Goal: Complete application form

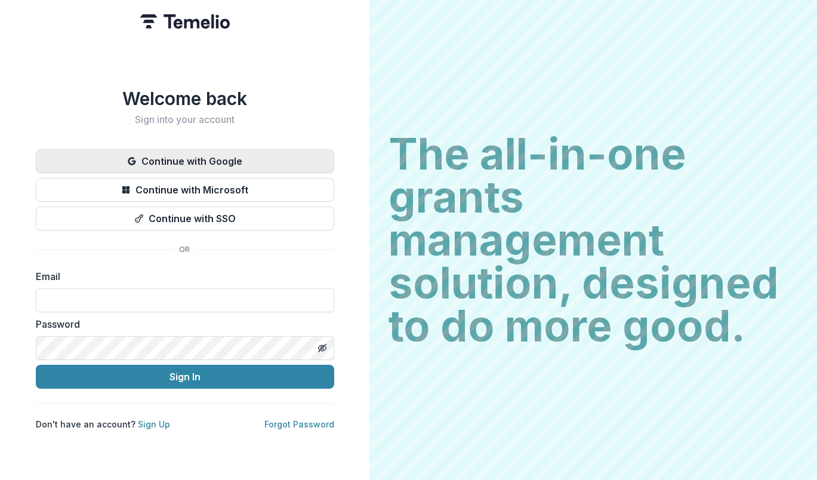
click at [213, 149] on button "Continue with Google" at bounding box center [185, 161] width 298 height 24
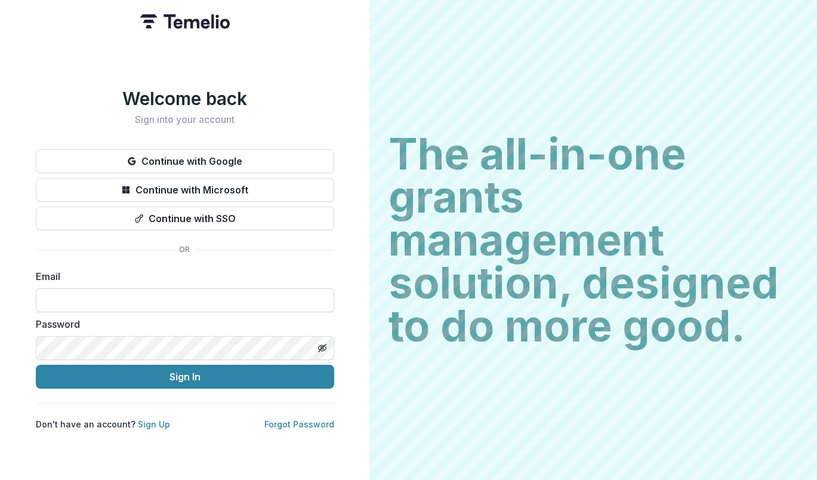
click at [138, 306] on input at bounding box center [185, 300] width 298 height 24
click at [149, 291] on input at bounding box center [185, 300] width 298 height 24
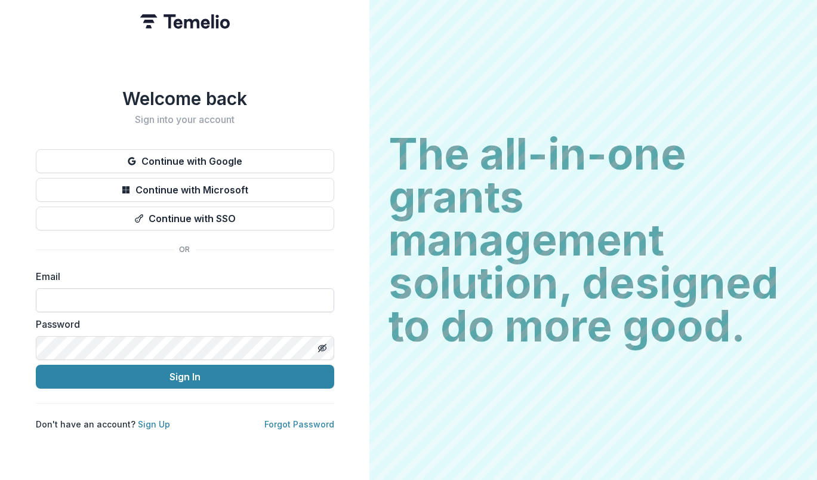
click at [149, 291] on input at bounding box center [185, 300] width 298 height 24
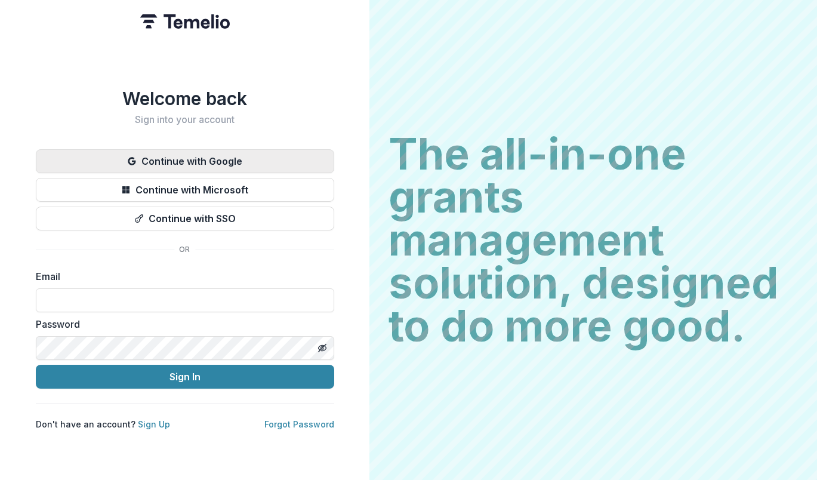
click at [229, 158] on button "Continue with Google" at bounding box center [185, 161] width 298 height 24
click at [198, 158] on button "Continue with Google" at bounding box center [185, 161] width 298 height 24
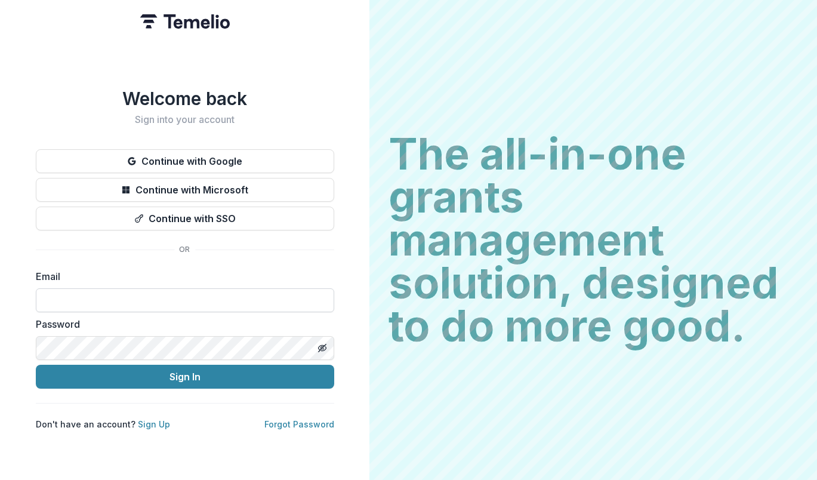
drag, startPoint x: 187, startPoint y: 304, endPoint x: 193, endPoint y: 288, distance: 17.2
click at [187, 303] on input at bounding box center [185, 300] width 298 height 24
click at [193, 288] on input at bounding box center [185, 300] width 298 height 24
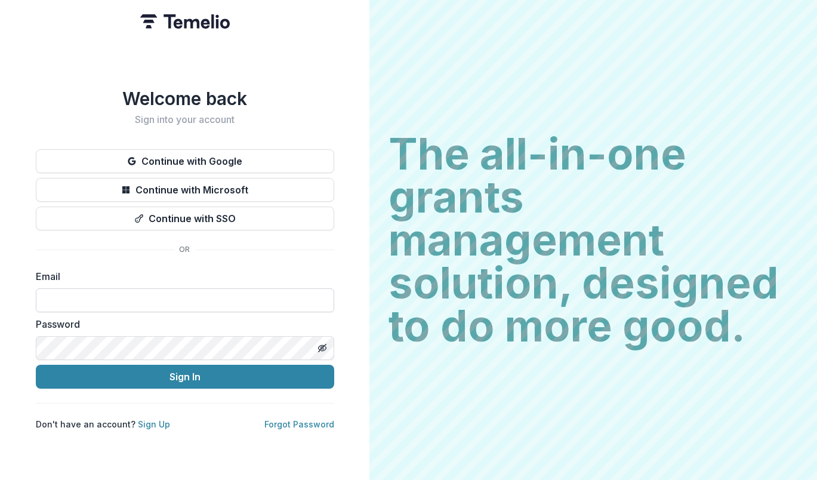
click at [193, 288] on input at bounding box center [185, 300] width 298 height 24
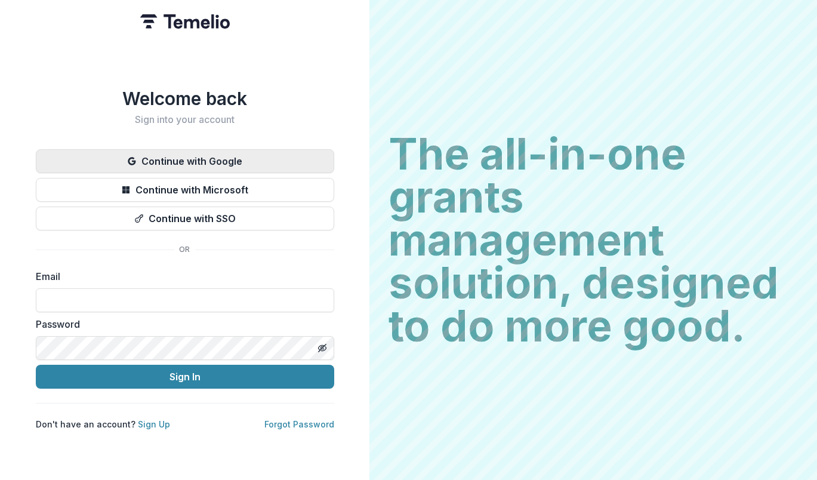
click at [252, 160] on button "Continue with Google" at bounding box center [185, 161] width 298 height 24
click at [257, 153] on button "Continue with Google" at bounding box center [185, 161] width 298 height 24
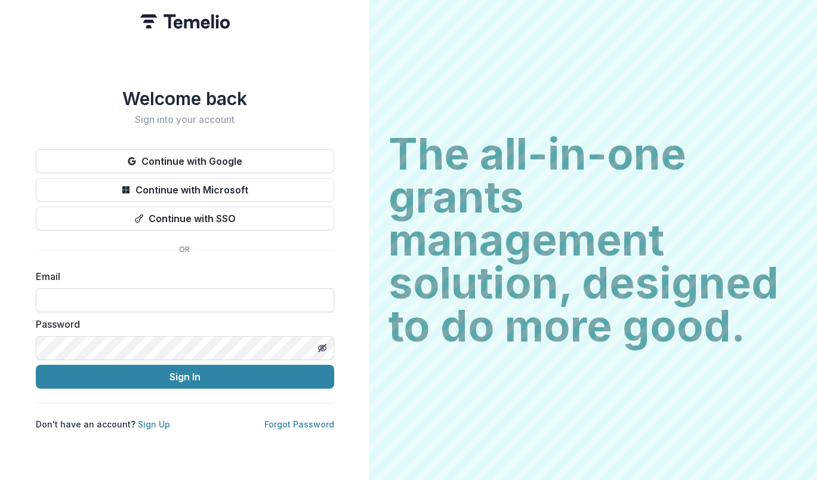
click at [153, 297] on input at bounding box center [185, 300] width 298 height 24
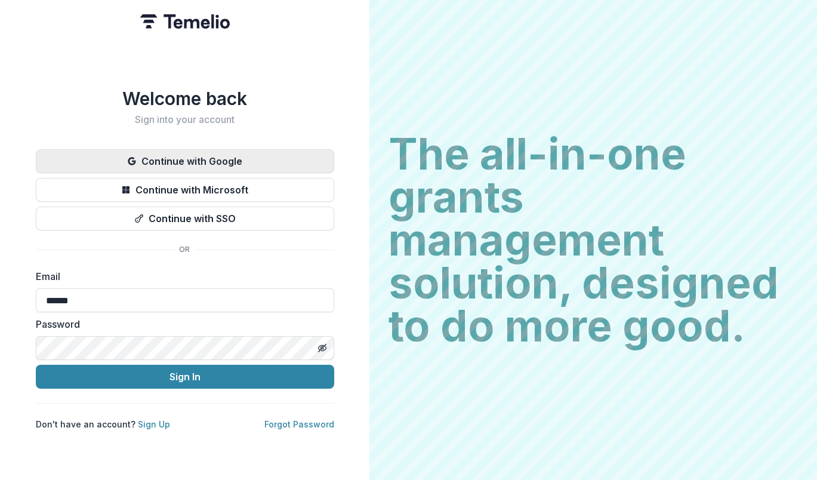
type input "******"
click at [286, 149] on button "Continue with Google" at bounding box center [185, 161] width 298 height 24
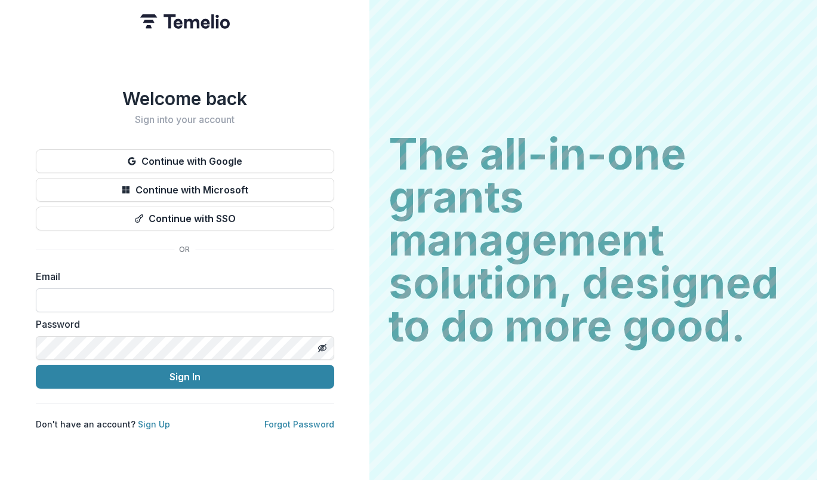
click at [100, 292] on input at bounding box center [185, 300] width 298 height 24
type input "**********"
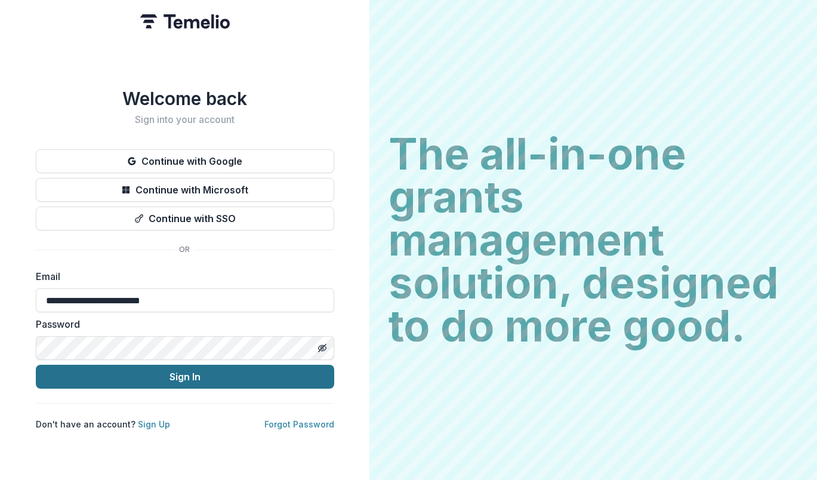
click at [147, 374] on button "Sign In" at bounding box center [185, 377] width 298 height 24
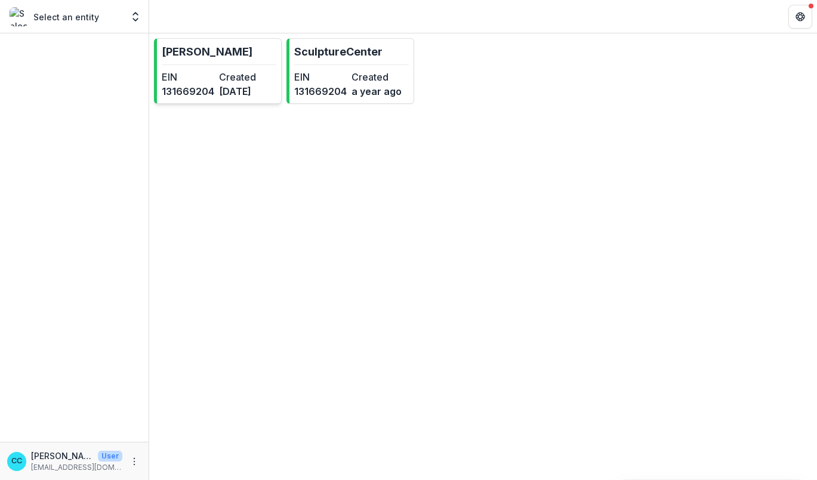
click at [189, 69] on link "[PERSON_NAME] EIN [US_EMPLOYER_IDENTIFICATION_NUMBER] Created [DATE]" at bounding box center [218, 71] width 128 height 66
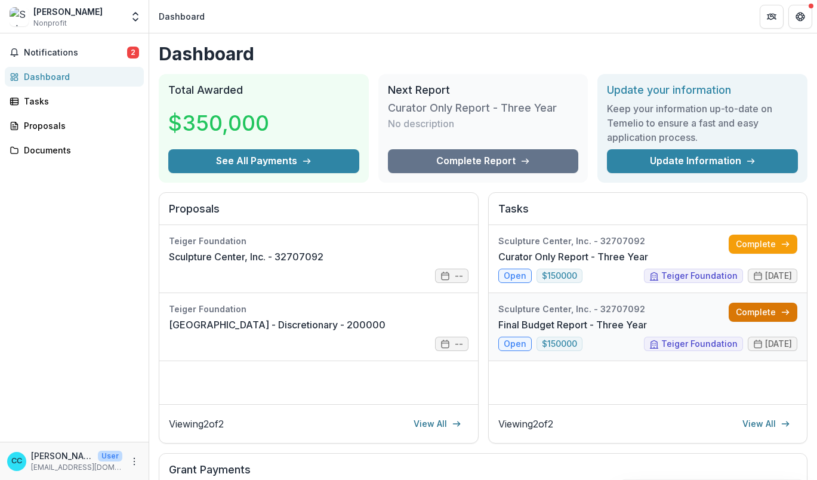
click at [770, 313] on link "Complete" at bounding box center [763, 312] width 69 height 19
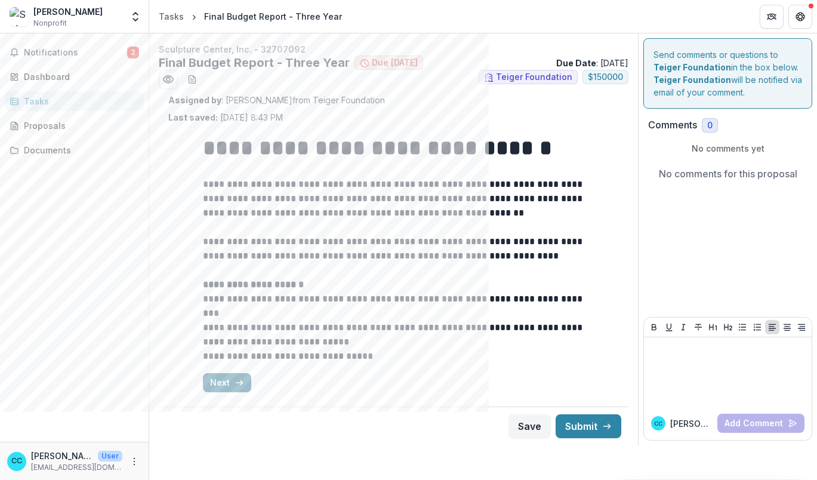
click at [220, 383] on button "Next" at bounding box center [227, 382] width 48 height 19
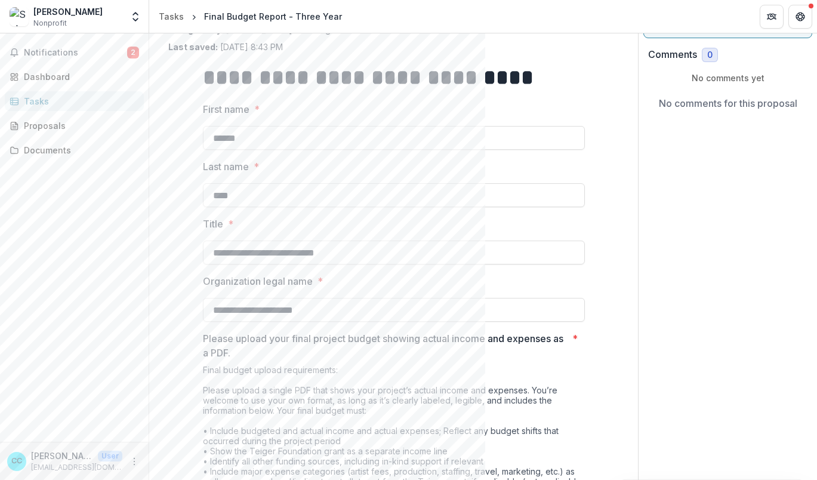
scroll to position [239, 0]
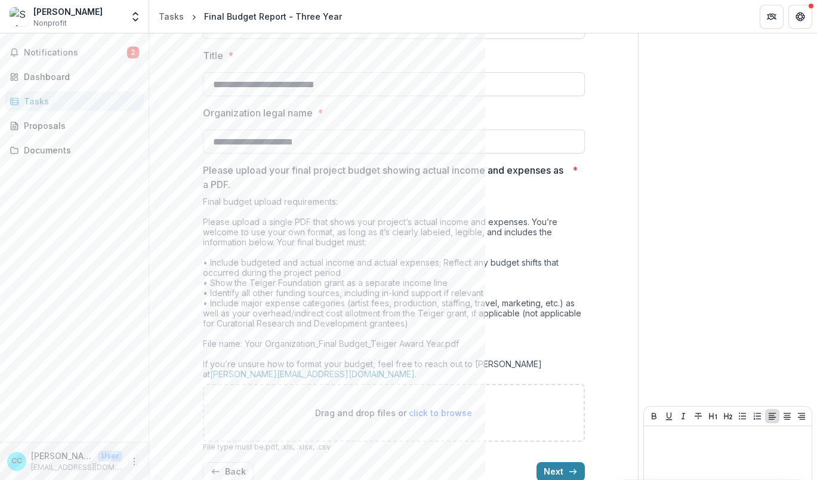
drag, startPoint x: 193, startPoint y: 165, endPoint x: 530, endPoint y: 374, distance: 396.3
click at [530, 374] on div "**********" at bounding box center [393, 188] width 401 height 606
copy div "Loremi dolors amet conse adipisc elitse doeiusm tempor incidi utl etdolore ma a…"
drag, startPoint x: 659, startPoint y: 225, endPoint x: 648, endPoint y: 232, distance: 13.9
click at [659, 225] on div "Send comments or questions to Teiger Foundation in the box below. Teiger Founda…" at bounding box center [728, 164] width 178 height 739
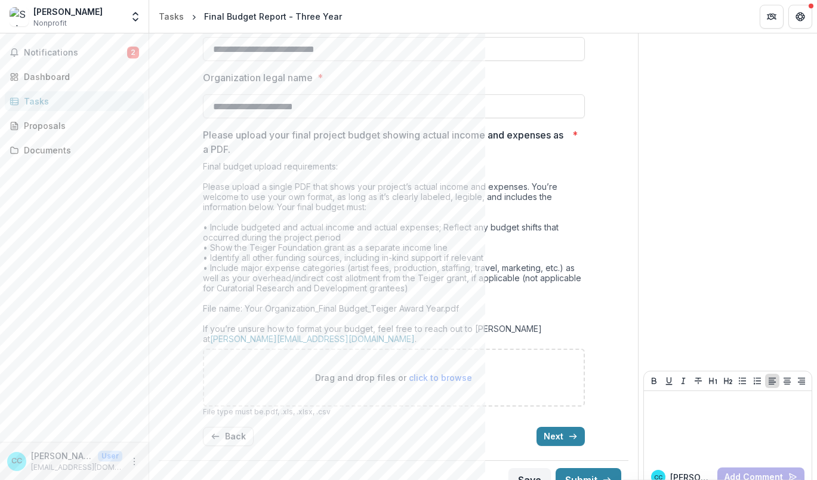
scroll to position [293, 0]
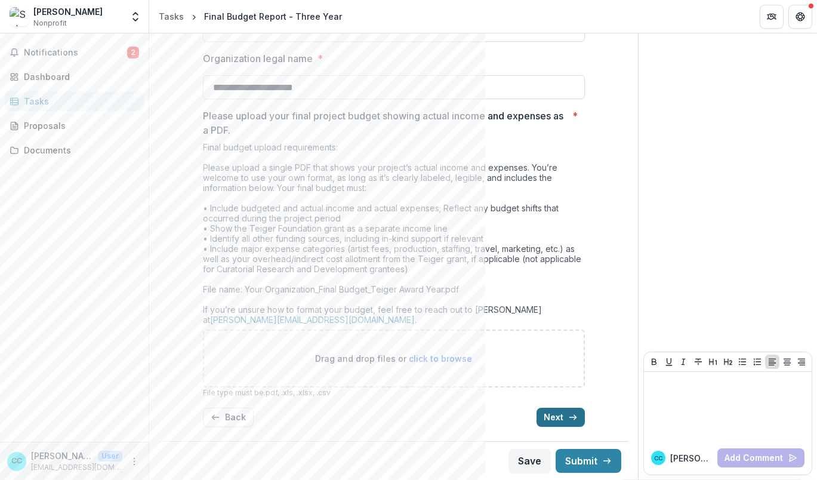
click at [544, 417] on button "Next" at bounding box center [561, 417] width 48 height 19
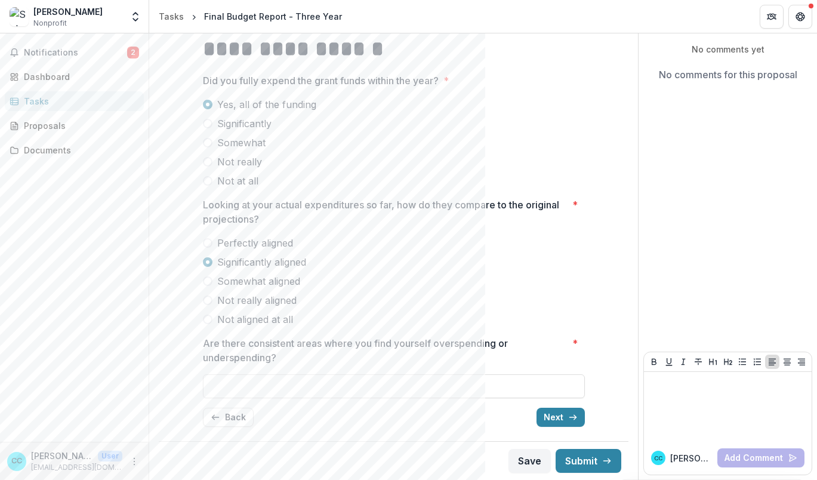
scroll to position [99, 0]
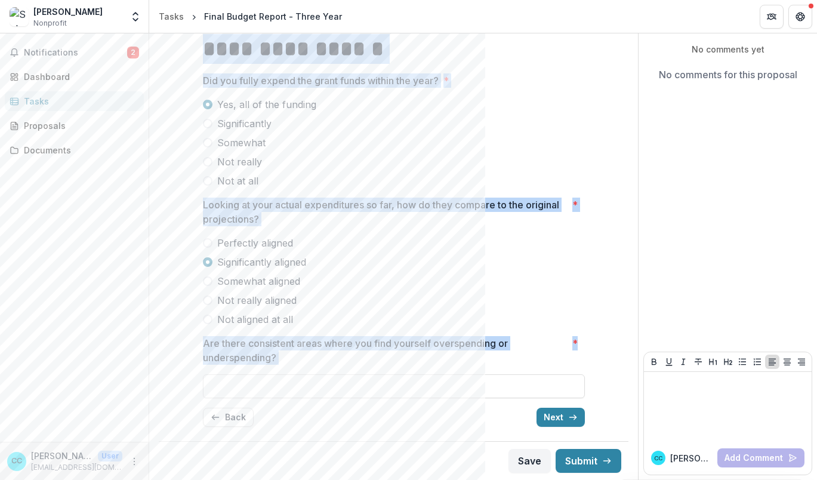
drag, startPoint x: 199, startPoint y: 49, endPoint x: 329, endPoint y: 371, distance: 347.8
click at [329, 371] on div "**********" at bounding box center [393, 230] width 401 height 412
copy div "**********"
click at [569, 417] on icon "button" at bounding box center [573, 417] width 10 height 10
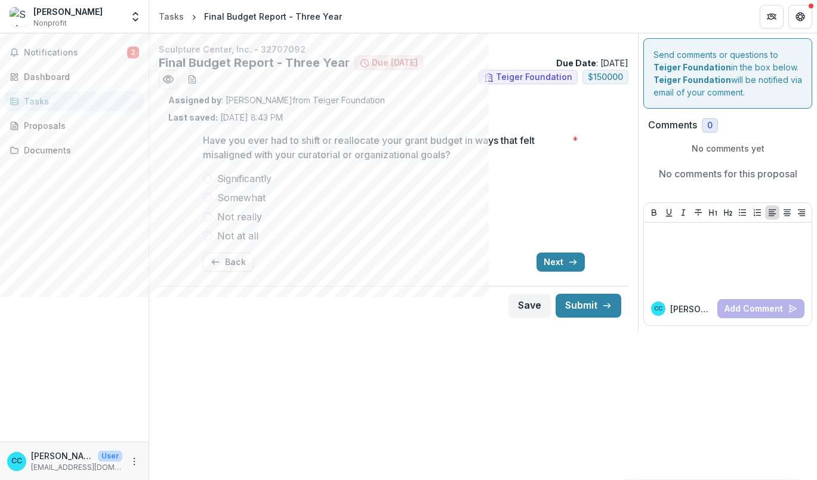
scroll to position [0, 0]
click at [211, 260] on icon "button" at bounding box center [216, 262] width 10 height 10
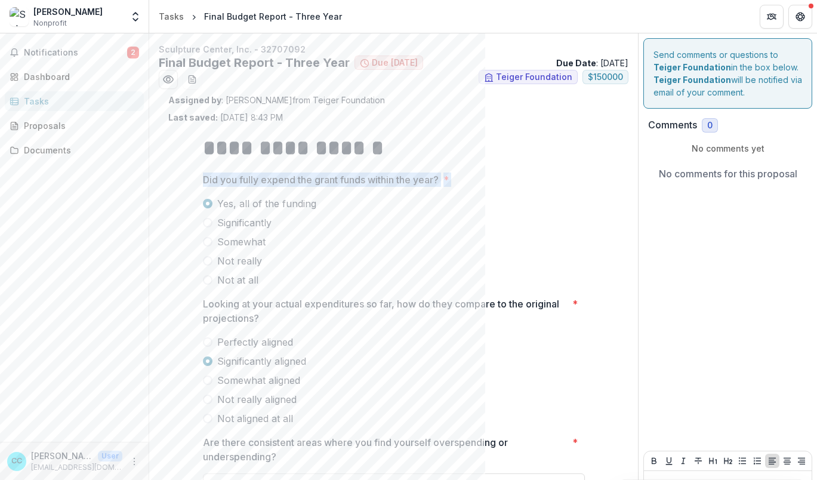
drag, startPoint x: 202, startPoint y: 179, endPoint x: 248, endPoint y: 278, distance: 109.2
click at [248, 278] on div "Did you fully expend the grant funds within the year? * Yes, all of the funding…" at bounding box center [394, 229] width 382 height 115
copy div "Did you fully expend the grant funds within the year? * Yes, all of the funding…"
click at [591, 190] on div "**********" at bounding box center [393, 330] width 401 height 412
click at [581, 263] on label "Not really" at bounding box center [394, 261] width 382 height 14
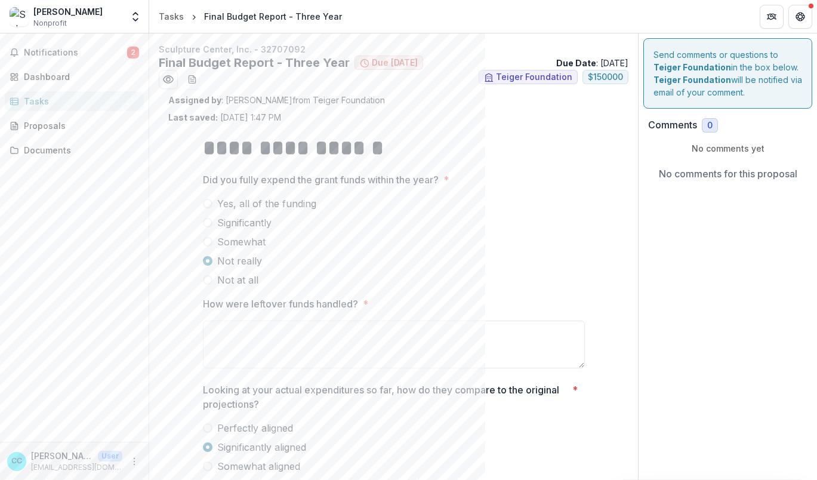
drag, startPoint x: 272, startPoint y: 201, endPoint x: 230, endPoint y: 207, distance: 42.9
click at [272, 201] on span "Yes, all of the funding" at bounding box center [266, 203] width 99 height 14
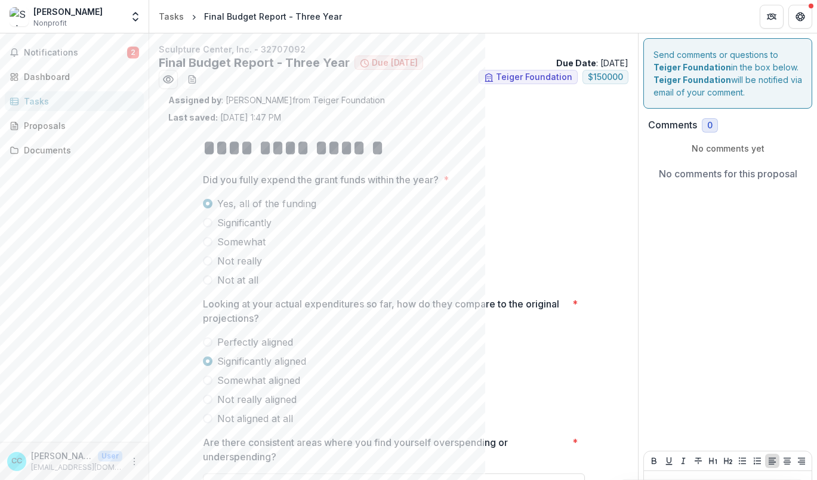
click at [454, 388] on div "Perfectly aligned Significantly aligned Somewhat aligned Not really aligned Not…" at bounding box center [394, 380] width 382 height 91
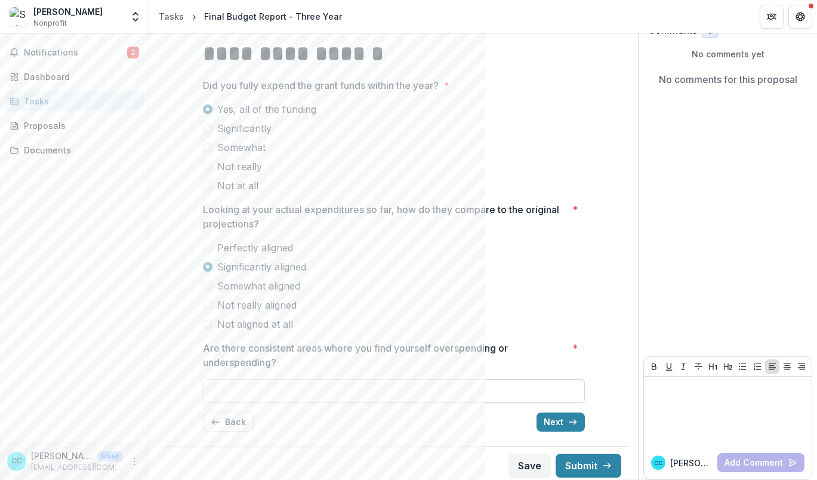
scroll to position [99, 0]
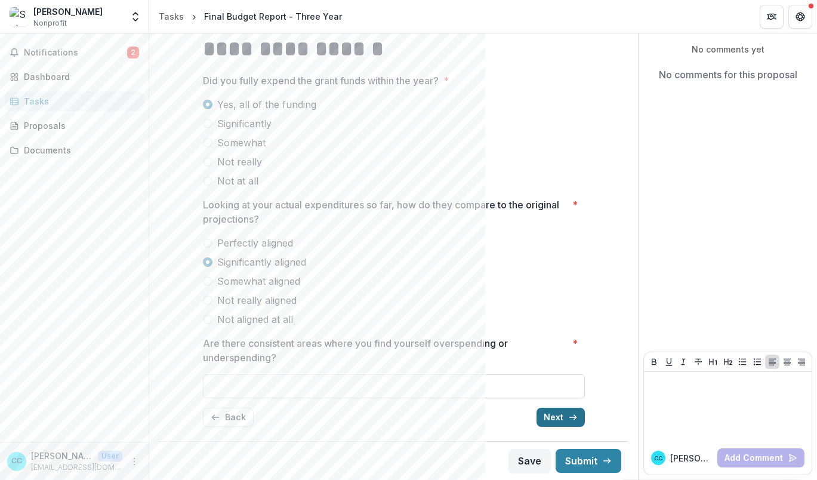
click at [548, 414] on button "Next" at bounding box center [561, 417] width 48 height 19
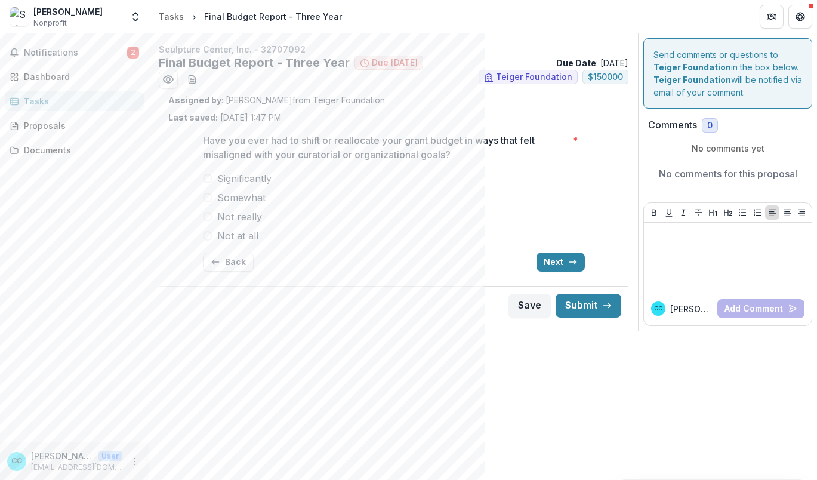
scroll to position [0, 0]
click at [238, 264] on button "Back" at bounding box center [228, 261] width 51 height 19
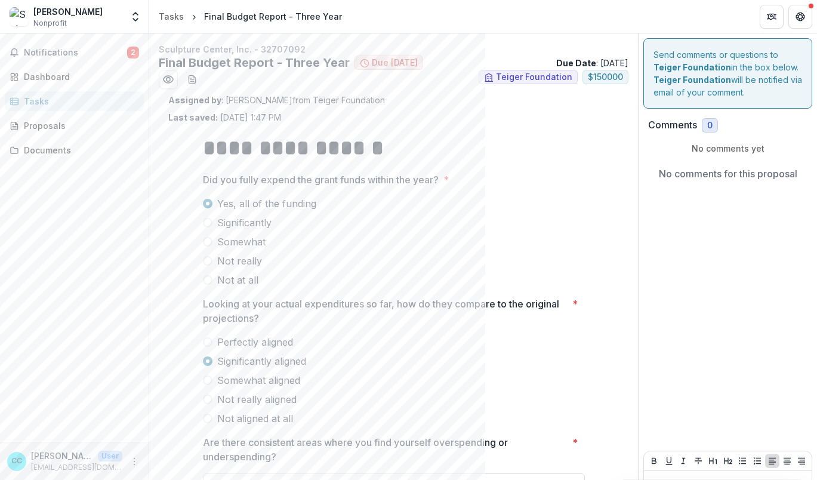
scroll to position [99, 0]
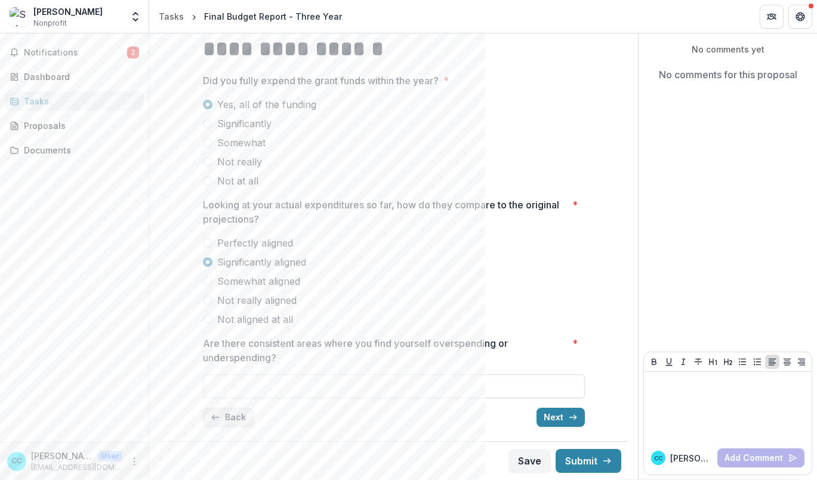
click at [225, 417] on button "Back" at bounding box center [228, 417] width 51 height 19
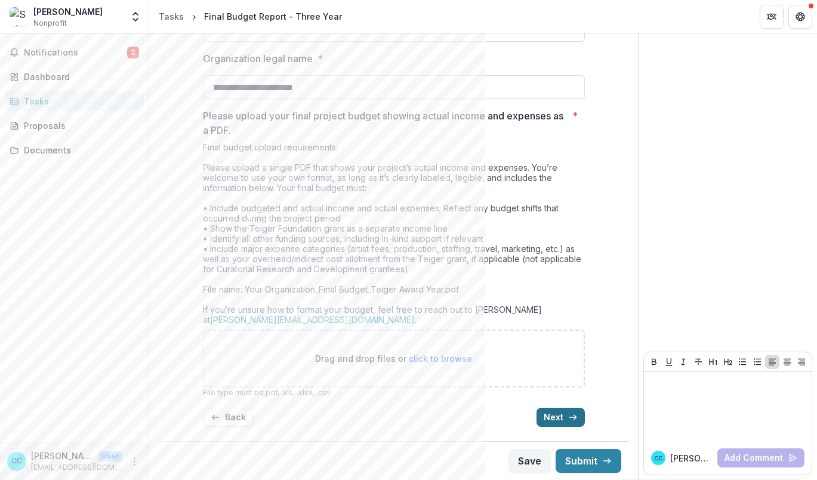
click at [574, 419] on icon "button" at bounding box center [573, 417] width 10 height 10
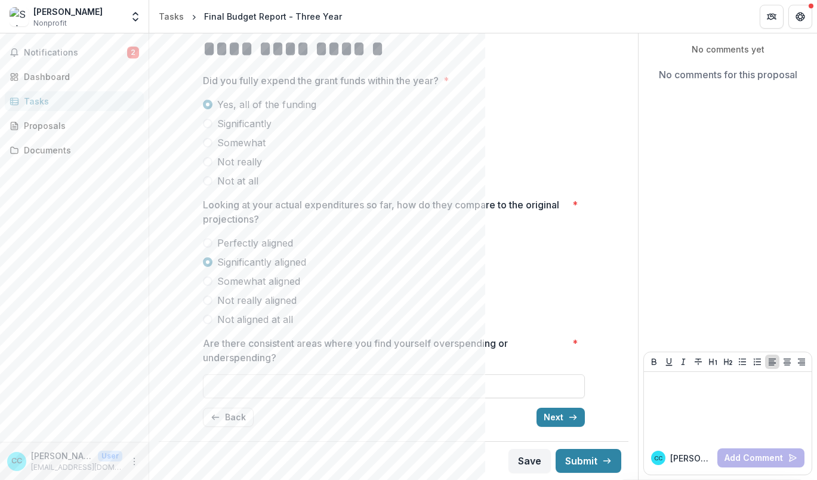
scroll to position [99, 0]
click at [568, 419] on icon "button" at bounding box center [573, 417] width 10 height 10
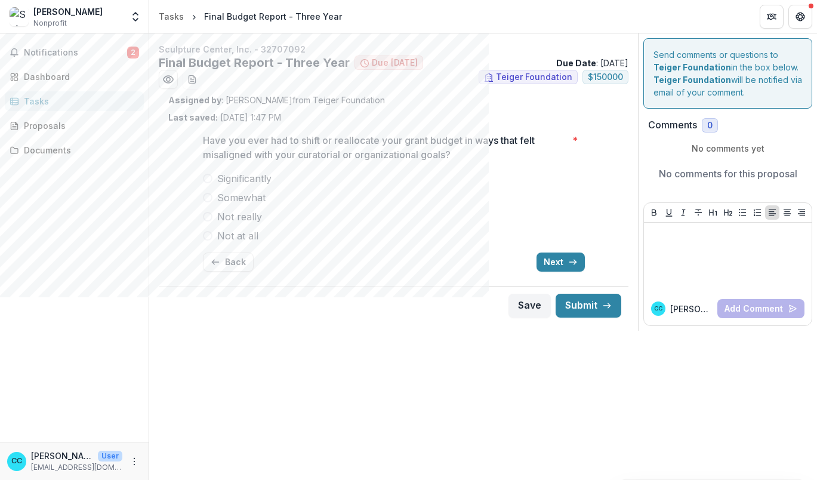
scroll to position [0, 0]
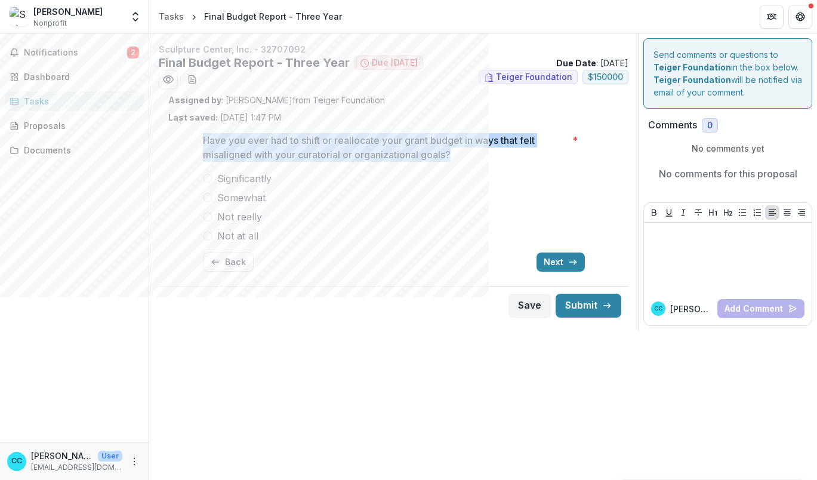
drag, startPoint x: 232, startPoint y: 138, endPoint x: 463, endPoint y: 155, distance: 231.6
click at [463, 155] on p "Have you ever had to shift or reallocate your grant budget in ways that felt mi…" at bounding box center [385, 147] width 365 height 29
copy p "Have you ever had to shift or reallocate your grant budget in ways that felt mi…"
click at [559, 263] on button "Next" at bounding box center [561, 261] width 48 height 19
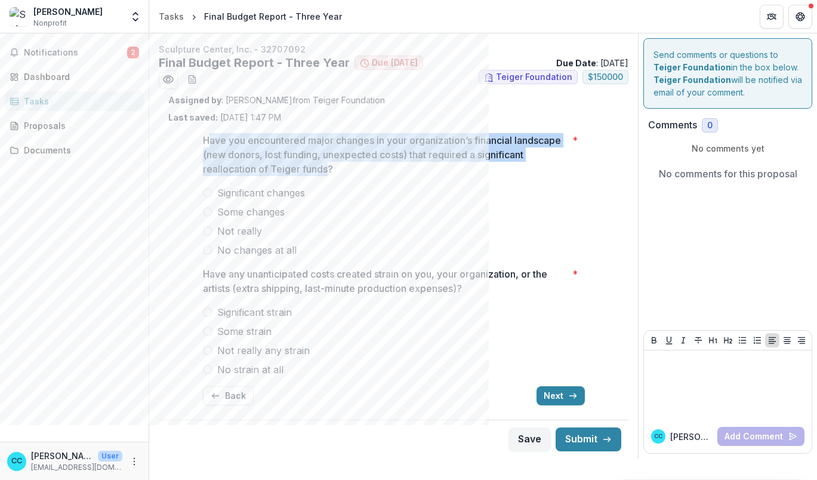
drag, startPoint x: 255, startPoint y: 144, endPoint x: 329, endPoint y: 168, distance: 77.4
click at [329, 168] on p "Have you encountered major changes in your organization’s financial landscape (…" at bounding box center [385, 154] width 365 height 43
click at [328, 169] on p "Have you encountered major changes in your organization’s financial landscape (…" at bounding box center [385, 154] width 365 height 43
drag, startPoint x: 355, startPoint y: 168, endPoint x: 202, endPoint y: 143, distance: 154.8
click at [203, 143] on p "Have you encountered major changes in your organization’s financial landscape (…" at bounding box center [385, 154] width 365 height 43
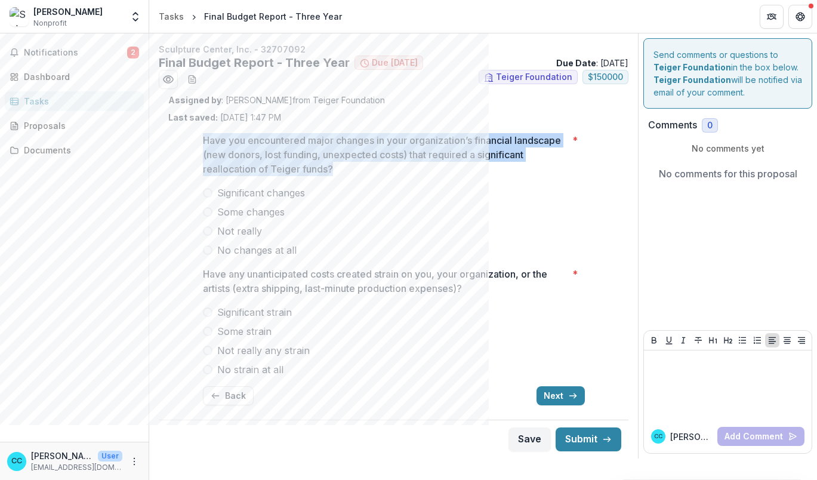
copy p "Have you encountered major changes in your organization’s financial landscape (…"
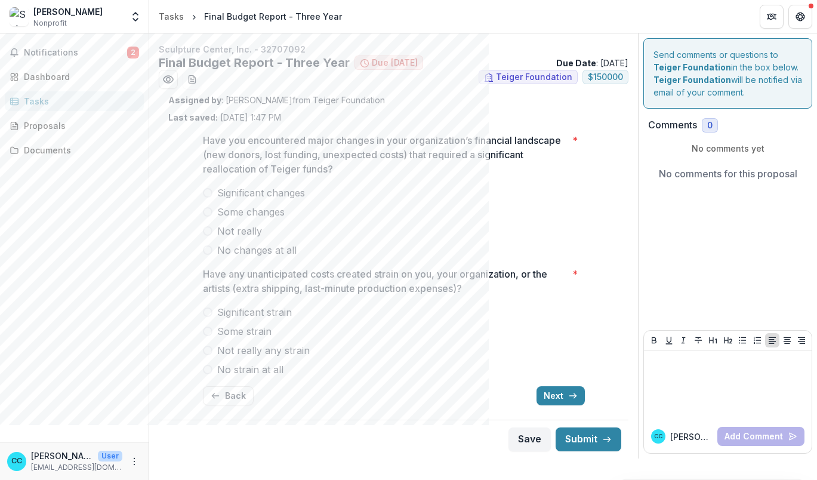
click at [208, 211] on span at bounding box center [208, 212] width 10 height 10
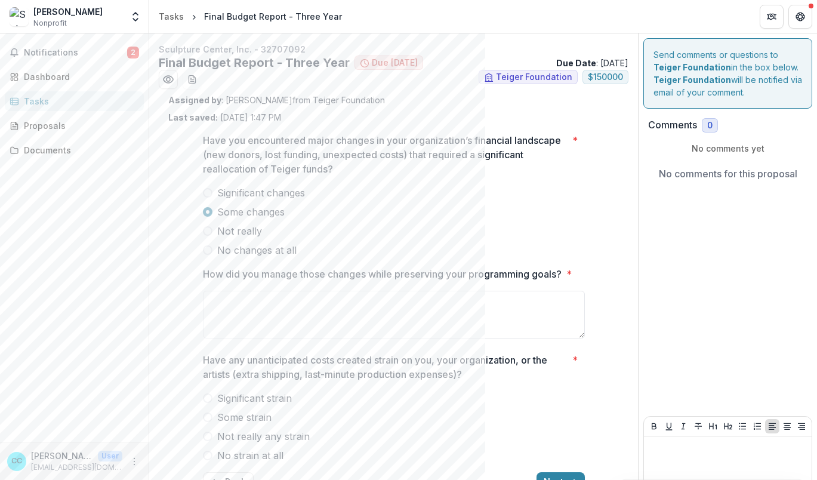
click at [203, 187] on label "Significant changes" at bounding box center [394, 193] width 382 height 14
click at [203, 215] on span at bounding box center [208, 212] width 10 height 10
drag, startPoint x: 202, startPoint y: 233, endPoint x: 208, endPoint y: 249, distance: 17.2
click at [203, 233] on span at bounding box center [208, 231] width 10 height 10
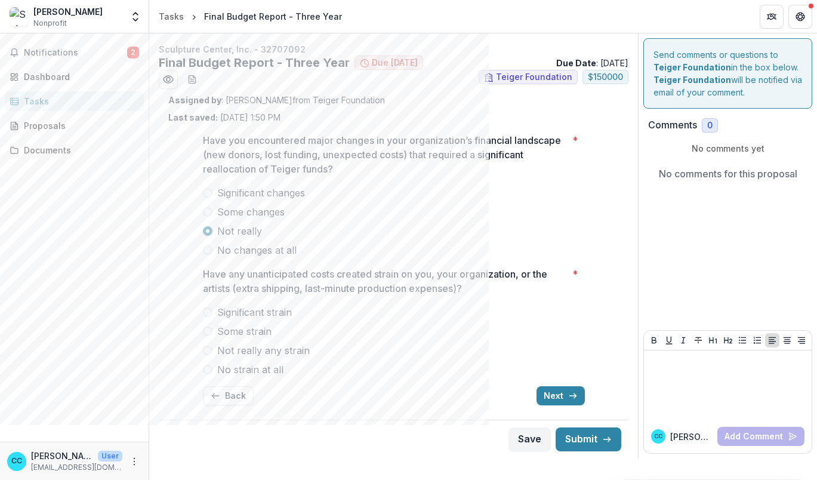
click at [208, 250] on span at bounding box center [208, 250] width 10 height 10
click at [211, 233] on span at bounding box center [208, 231] width 10 height 10
click at [211, 209] on span at bounding box center [208, 212] width 10 height 10
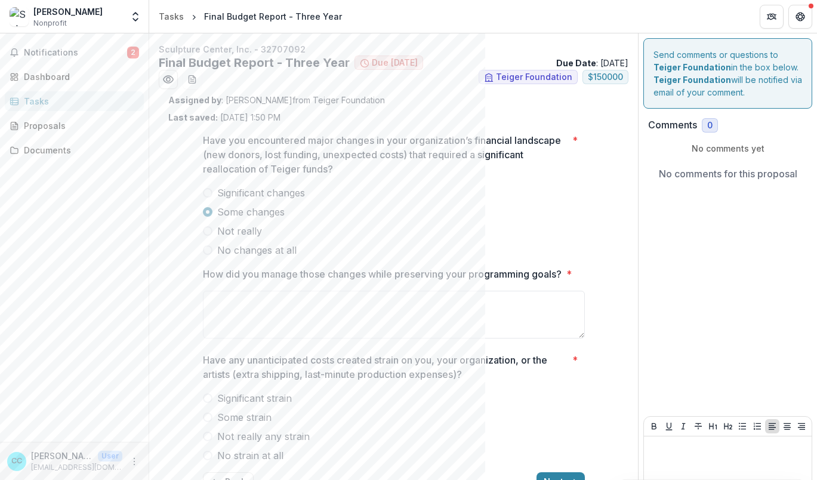
click at [206, 232] on span at bounding box center [208, 231] width 10 height 10
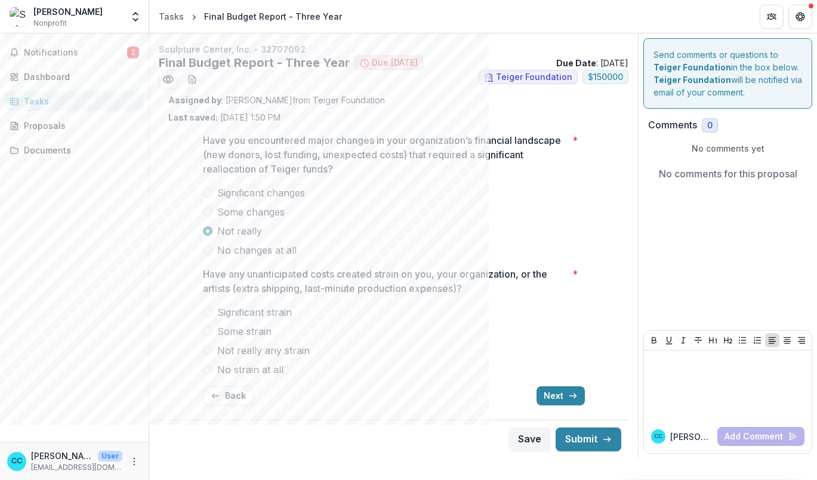
click at [210, 198] on label "Significant changes" at bounding box center [394, 193] width 382 height 14
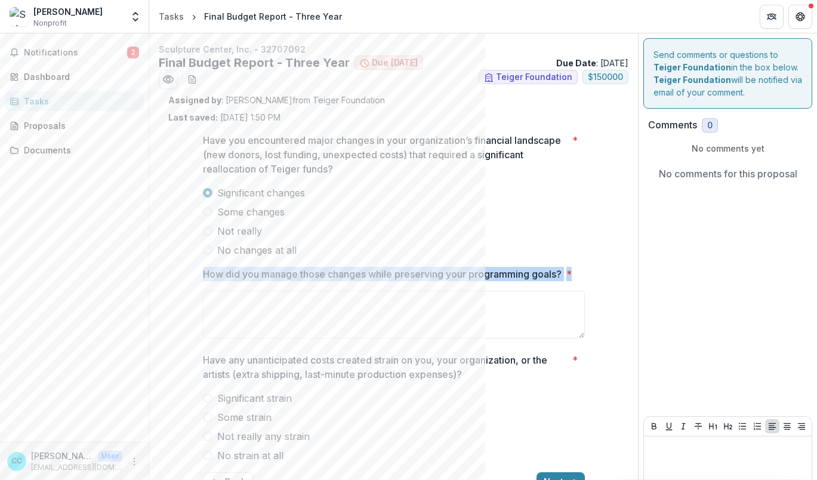
drag, startPoint x: 200, startPoint y: 272, endPoint x: 588, endPoint y: 272, distance: 387.9
click at [588, 272] on div "Have you encountered major changes in your organization’s financial landscape (…" at bounding box center [393, 312] width 401 height 377
copy label "How did you manage those changes while preserving your programming goals? *"
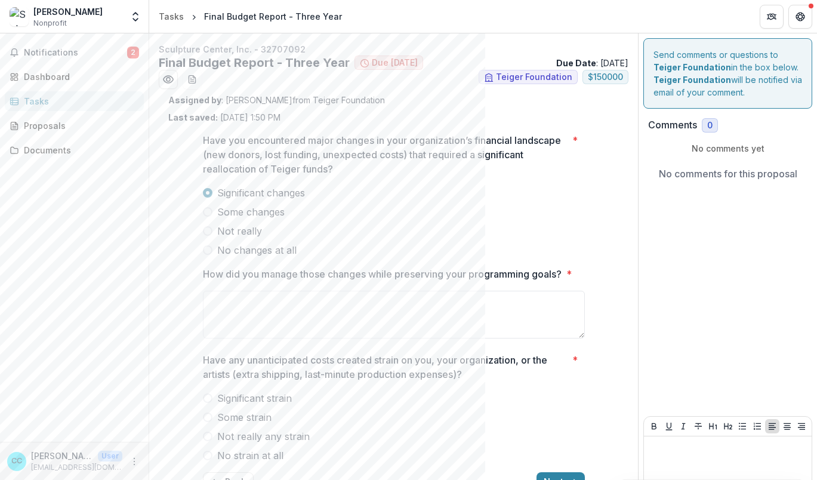
click at [203, 233] on span at bounding box center [208, 231] width 10 height 10
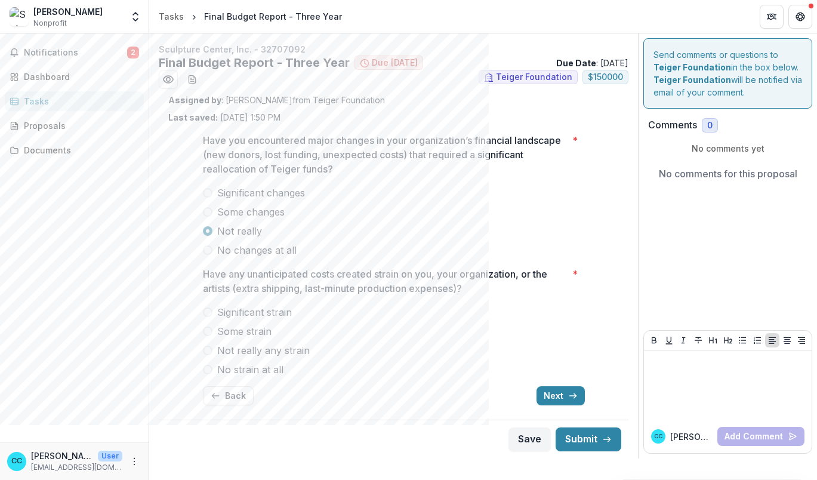
click at [403, 255] on label "No changes at all" at bounding box center [394, 250] width 382 height 14
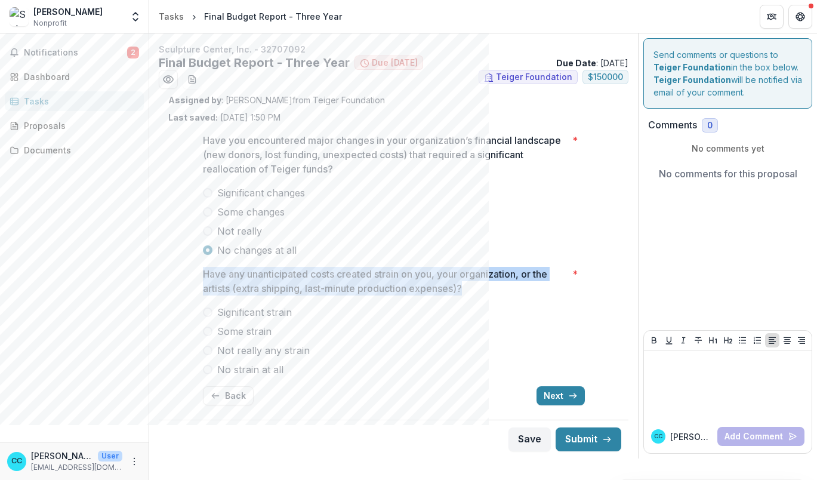
drag, startPoint x: 201, startPoint y: 269, endPoint x: 491, endPoint y: 291, distance: 290.3
click at [491, 291] on div "Have you encountered major changes in your organization’s financial landscape (…" at bounding box center [393, 269] width 401 height 291
copy p "Have any unanticipated costs created strain on you, your organization, or the a…"
click at [256, 317] on span "Significant strain" at bounding box center [254, 312] width 75 height 14
click at [250, 334] on span "Some strain" at bounding box center [244, 331] width 54 height 14
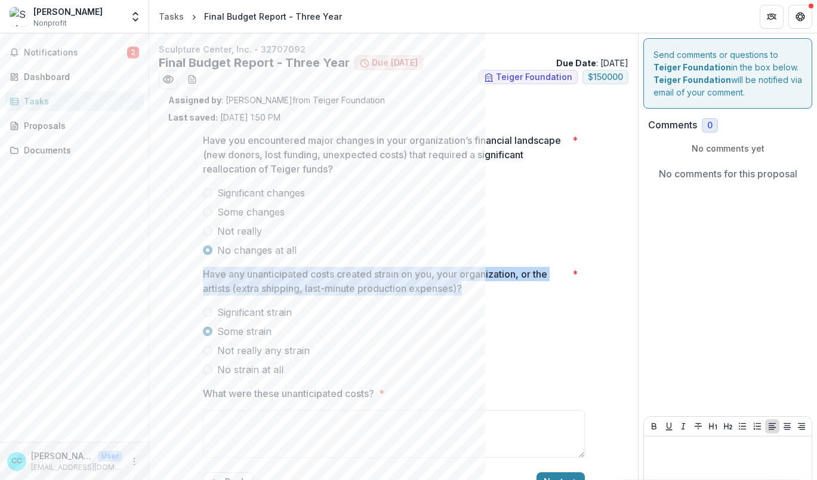
click at [252, 316] on span "Significant strain" at bounding box center [254, 312] width 75 height 14
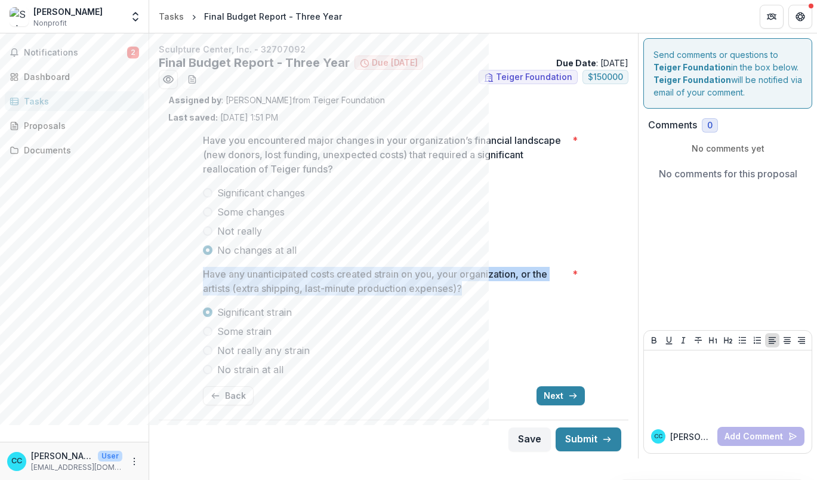
click at [251, 332] on span "Some strain" at bounding box center [244, 331] width 54 height 14
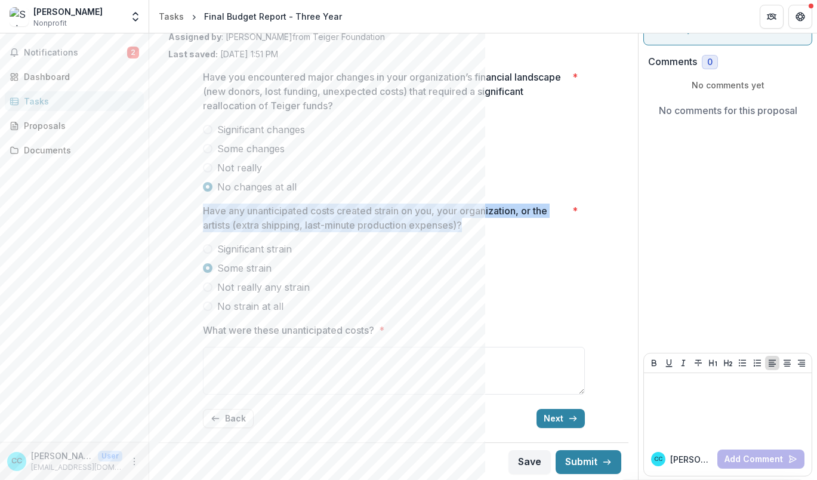
scroll to position [64, 0]
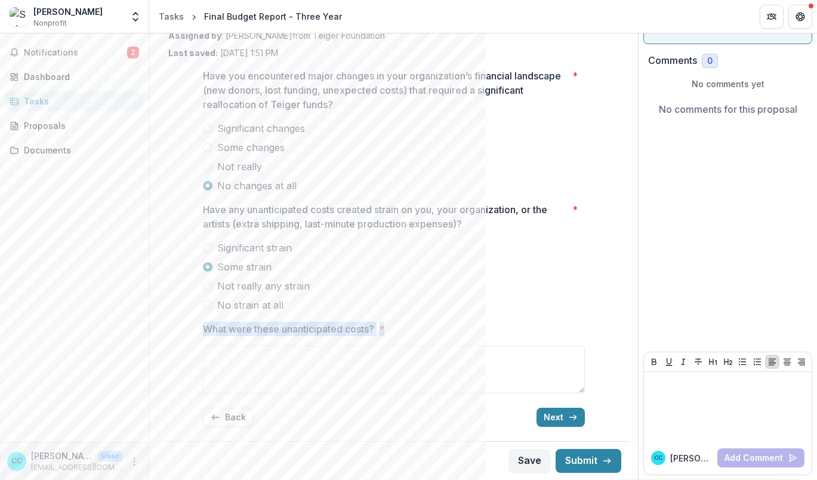
drag, startPoint x: 197, startPoint y: 328, endPoint x: 419, endPoint y: 329, distance: 222.0
click at [419, 329] on div "Have you encountered major changes in your organization’s financial landscape (…" at bounding box center [393, 247] width 401 height 377
copy label "What were these unanticipated costs? *"
click at [212, 283] on label "Not really any strain" at bounding box center [394, 286] width 382 height 14
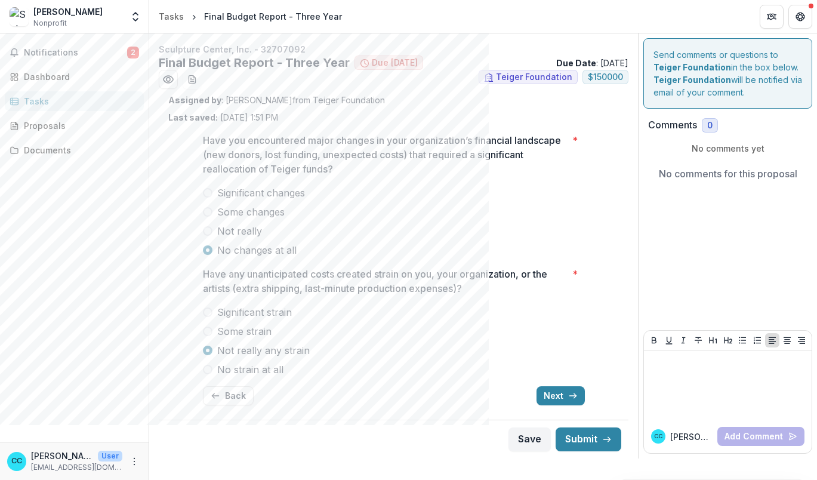
scroll to position [0, 0]
click at [207, 365] on span at bounding box center [208, 370] width 10 height 10
click at [208, 332] on span at bounding box center [208, 331] width 10 height 10
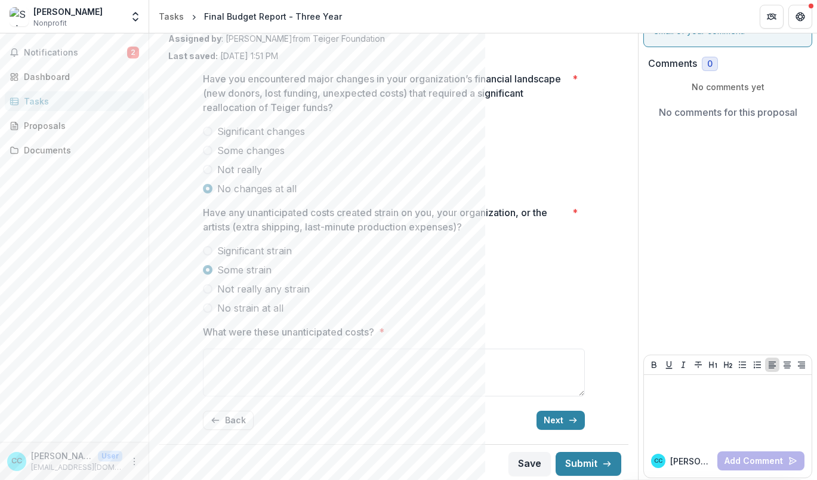
scroll to position [64, 0]
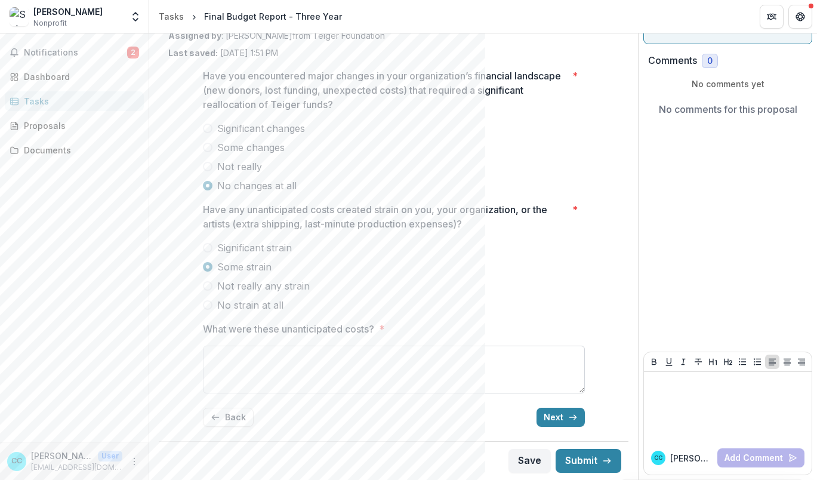
click at [445, 377] on textarea "What were these unanticipated costs? *" at bounding box center [394, 370] width 382 height 48
click at [542, 418] on div "Have you encountered major changes in your organization’s financial landscape (…" at bounding box center [394, 247] width 382 height 377
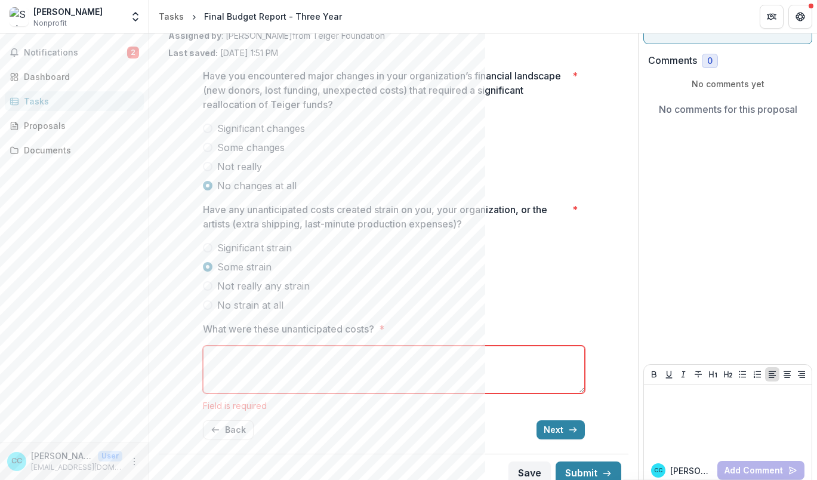
click at [304, 369] on textarea "What were these unanticipated costs? *" at bounding box center [394, 370] width 382 height 48
click at [227, 245] on span "Significant strain" at bounding box center [254, 248] width 75 height 14
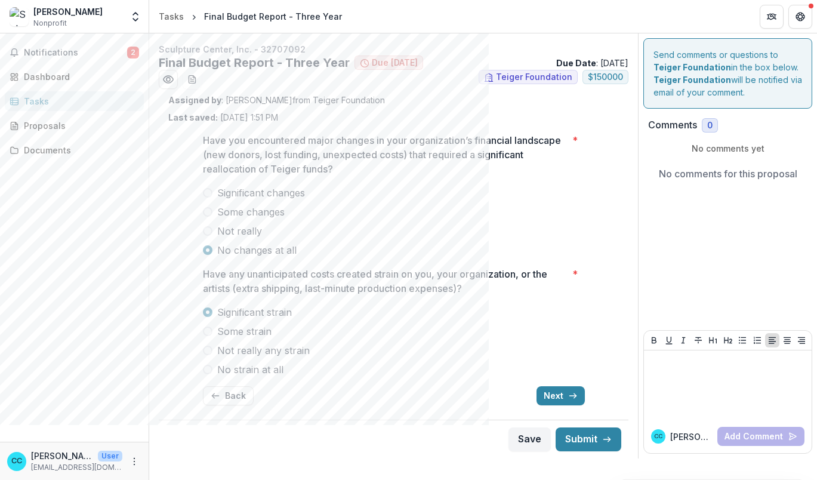
click at [226, 351] on span "Not really any strain" at bounding box center [263, 350] width 93 height 14
click at [563, 390] on button "Next" at bounding box center [561, 395] width 48 height 19
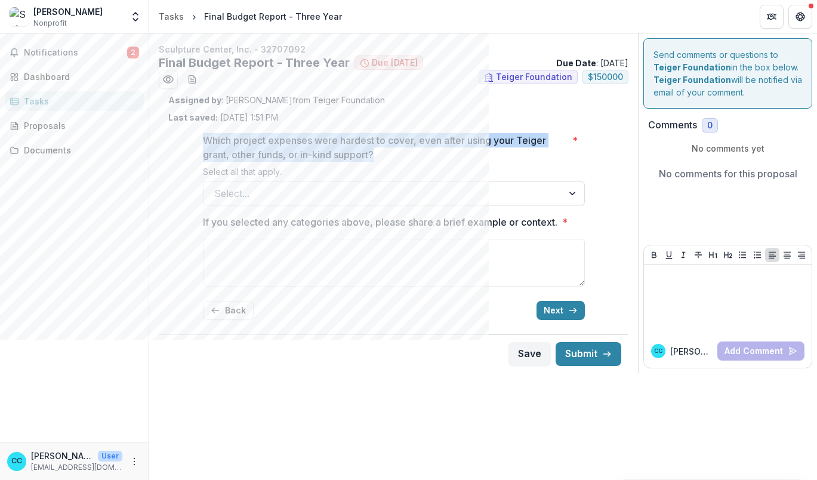
drag, startPoint x: 201, startPoint y: 140, endPoint x: 389, endPoint y: 152, distance: 189.0
click at [389, 152] on div "Which project expenses were hardest to cover, even after using your Teiger gran…" at bounding box center [393, 227] width 401 height 206
copy p "Which project expenses were hardest to cover, even after using your Teiger gran…"
click at [288, 202] on div "Select..." at bounding box center [383, 193] width 359 height 19
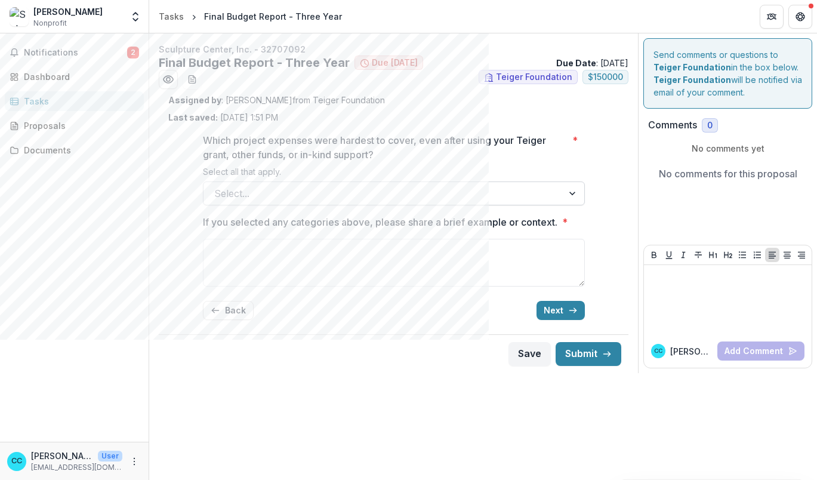
click at [349, 196] on div at bounding box center [383, 193] width 338 height 17
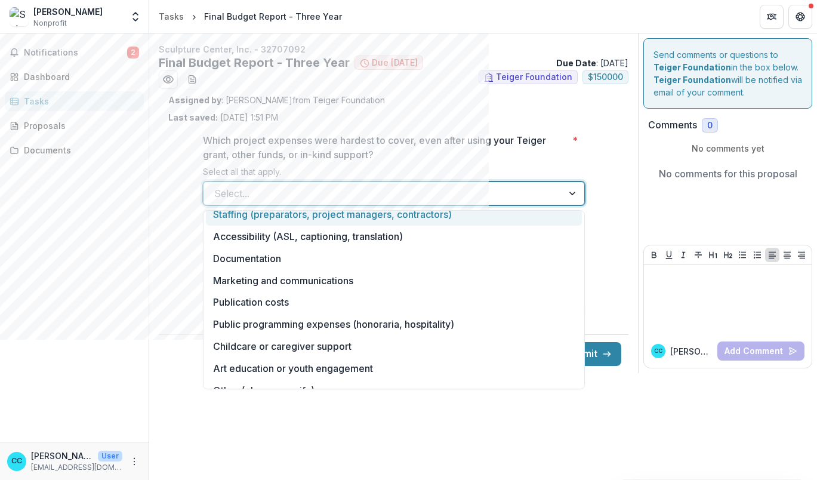
scroll to position [156, 0]
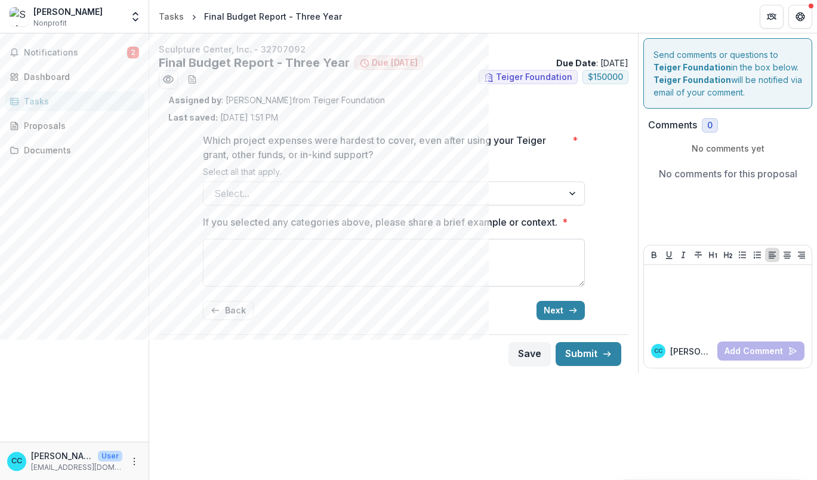
click at [325, 276] on textarea "If you selected any categories above, please share a brief example or context. *" at bounding box center [394, 263] width 382 height 48
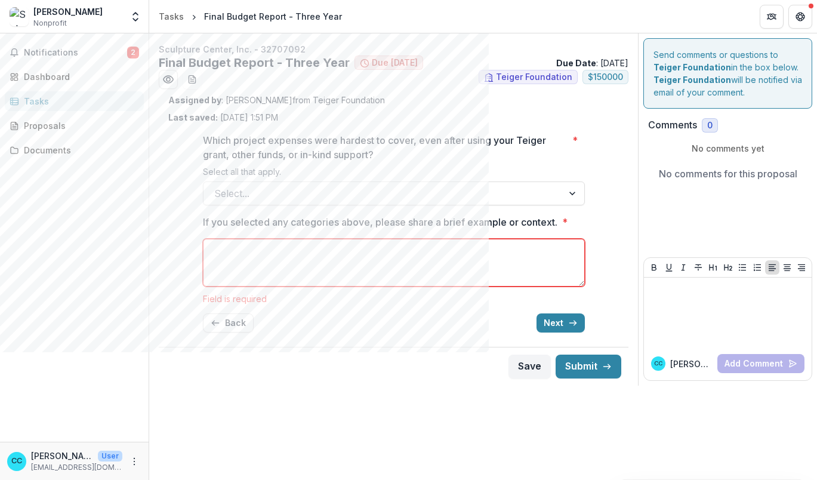
click at [307, 206] on div "Which project expenses were hardest to cover, even after using your Teiger gran…" at bounding box center [394, 233] width 382 height 218
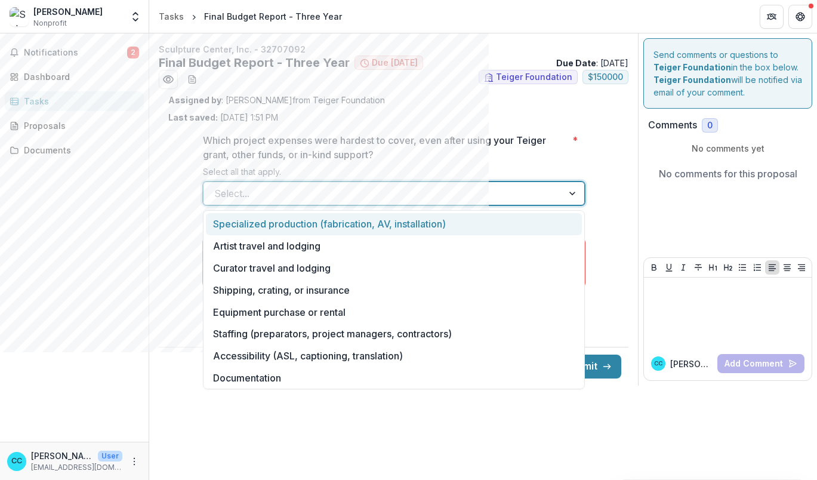
click at [315, 205] on div "Select..." at bounding box center [394, 193] width 382 height 24
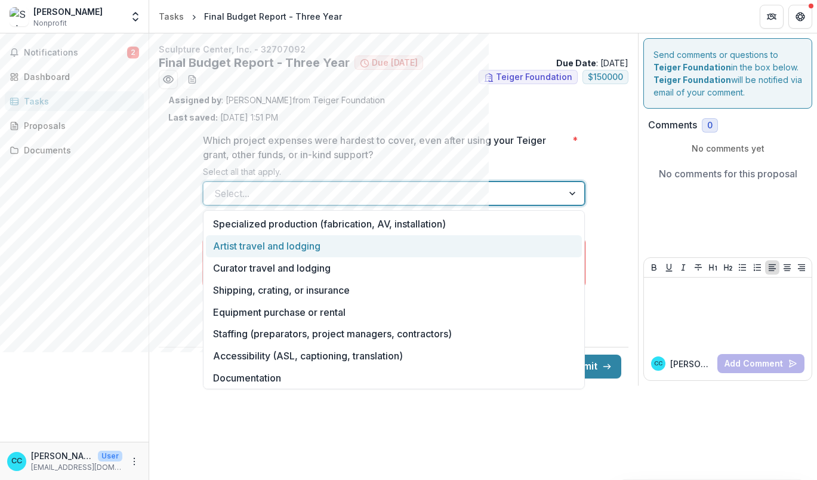
click at [289, 252] on div "Artist travel and lodging" at bounding box center [394, 246] width 376 height 22
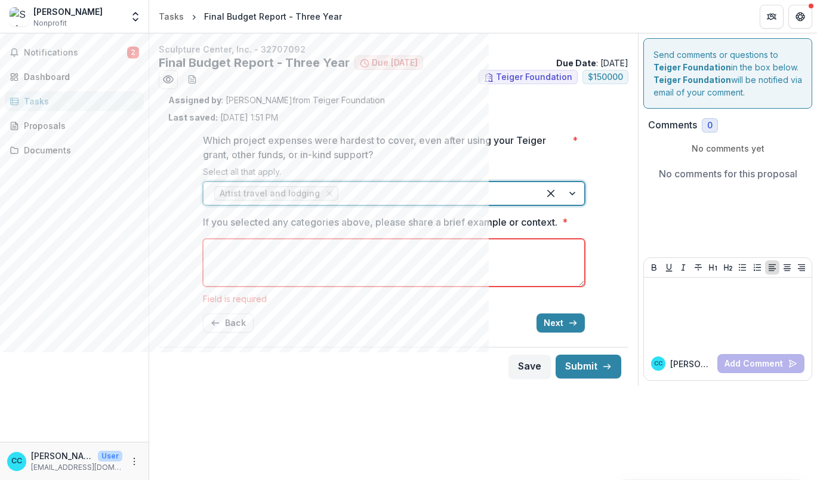
click at [297, 199] on span "Artist travel and lodging" at bounding box center [276, 193] width 124 height 14
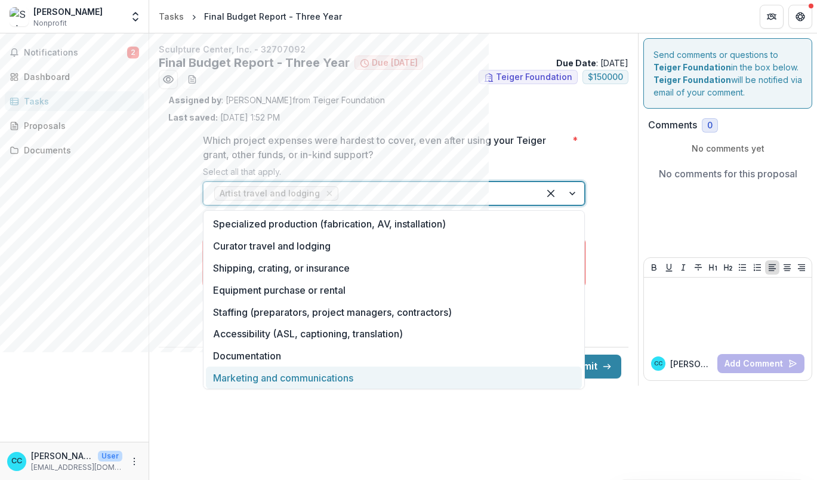
click at [285, 378] on div "Marketing and communications" at bounding box center [394, 377] width 376 height 22
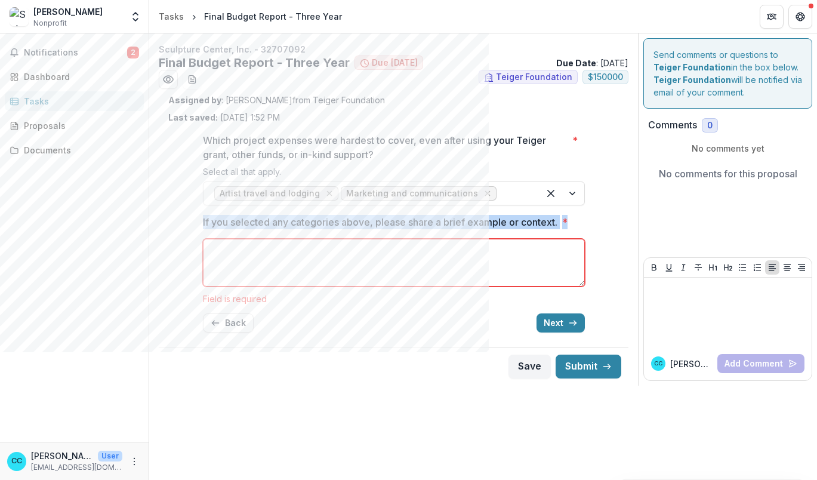
drag, startPoint x: 218, startPoint y: 218, endPoint x: 568, endPoint y: 224, distance: 349.2
click at [568, 224] on label "If you selected any categories above, please share a brief example or context. *" at bounding box center [390, 222] width 375 height 14
copy label "If you selected any categories above, please share a brief example or context. *"
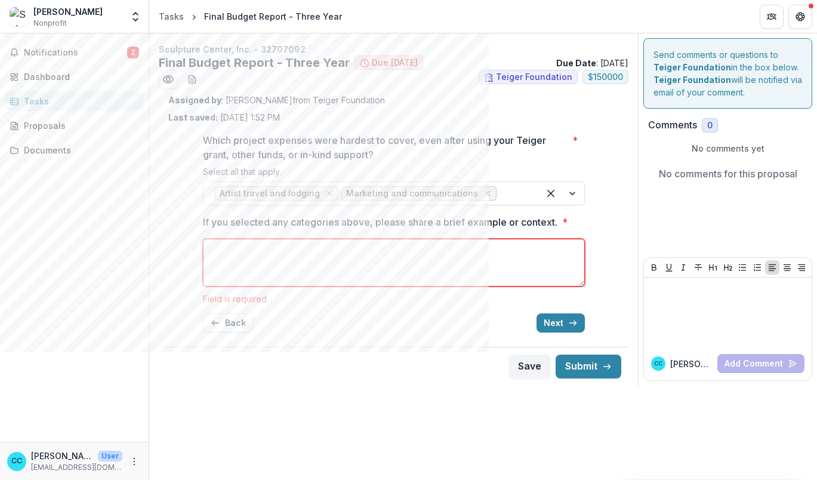
click at [372, 347] on div "Save Submit" at bounding box center [394, 366] width 470 height 39
click at [568, 327] on icon "button" at bounding box center [573, 323] width 10 height 10
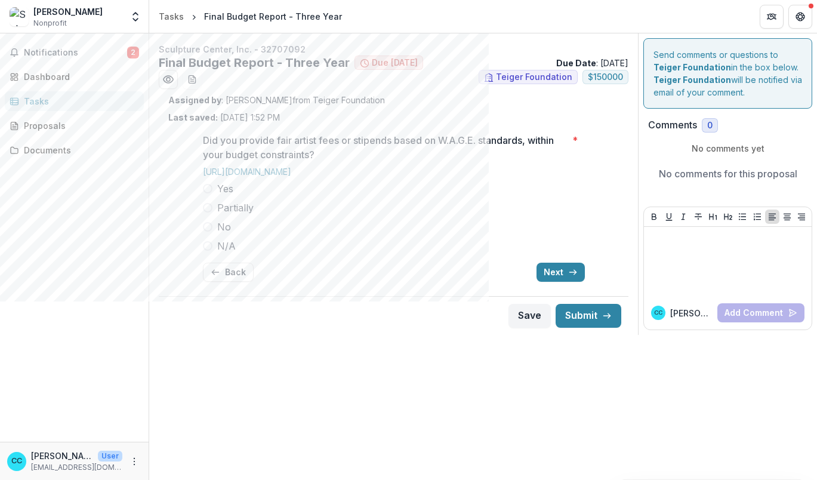
drag, startPoint x: 200, startPoint y: 138, endPoint x: 384, endPoint y: 175, distance: 187.4
click at [384, 175] on div "Did you provide fair artist fees or stipends based on W.A.G.E. standards, withi…" at bounding box center [393, 208] width 401 height 168
click at [217, 208] on span "Partially" at bounding box center [235, 208] width 36 height 14
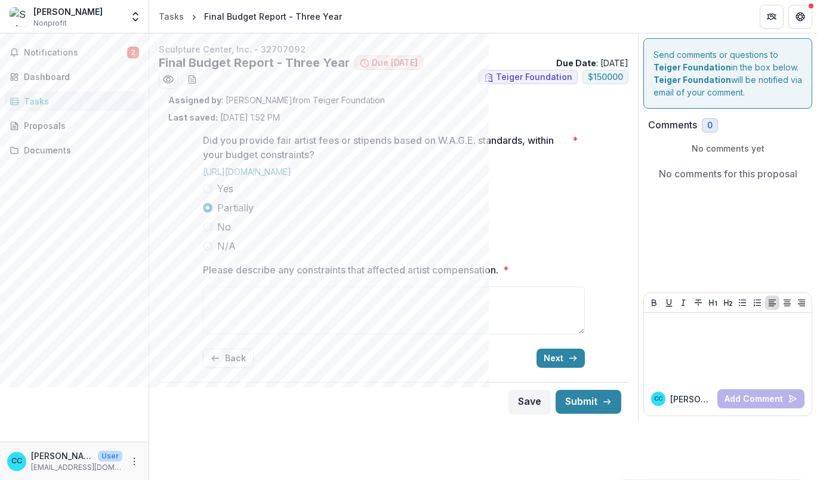
click at [218, 227] on span "No" at bounding box center [224, 227] width 14 height 14
click at [219, 245] on span "N/A" at bounding box center [226, 246] width 19 height 14
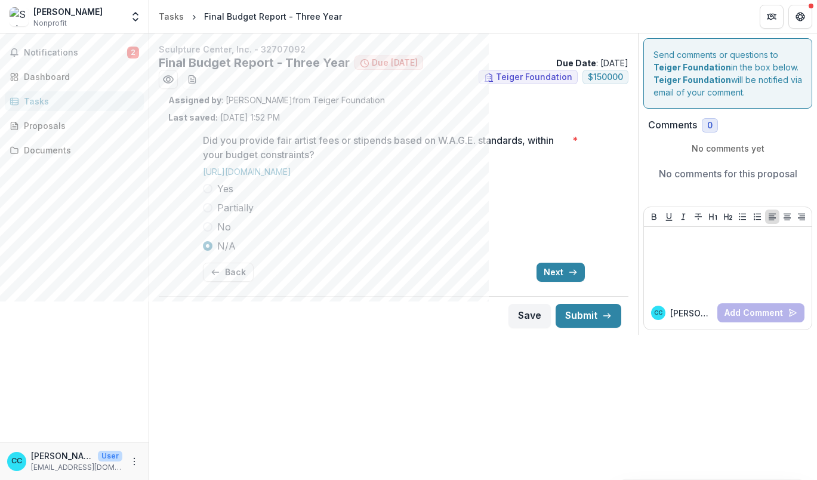
click at [225, 224] on span "No" at bounding box center [224, 227] width 14 height 14
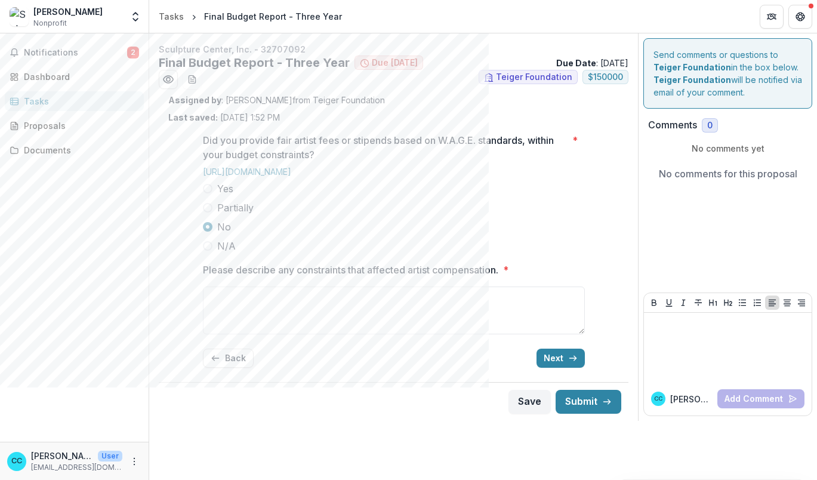
click at [234, 206] on span "Partially" at bounding box center [235, 208] width 36 height 14
click at [233, 183] on span "Yes" at bounding box center [225, 188] width 16 height 14
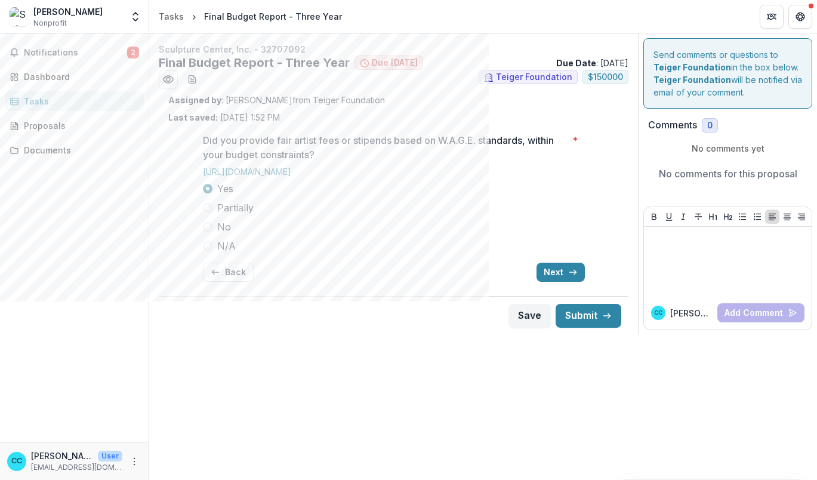
click at [233, 205] on span "Partially" at bounding box center [235, 208] width 36 height 14
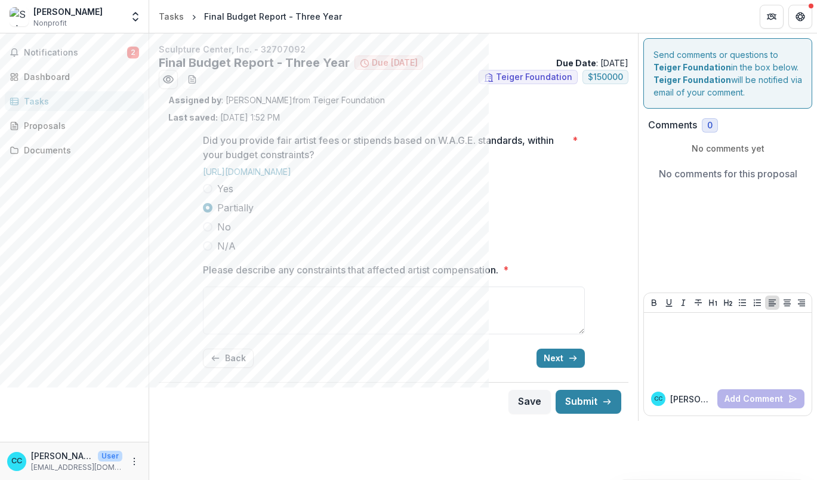
click at [217, 229] on span "No" at bounding box center [224, 227] width 14 height 14
click at [217, 252] on span "N/A" at bounding box center [226, 246] width 19 height 14
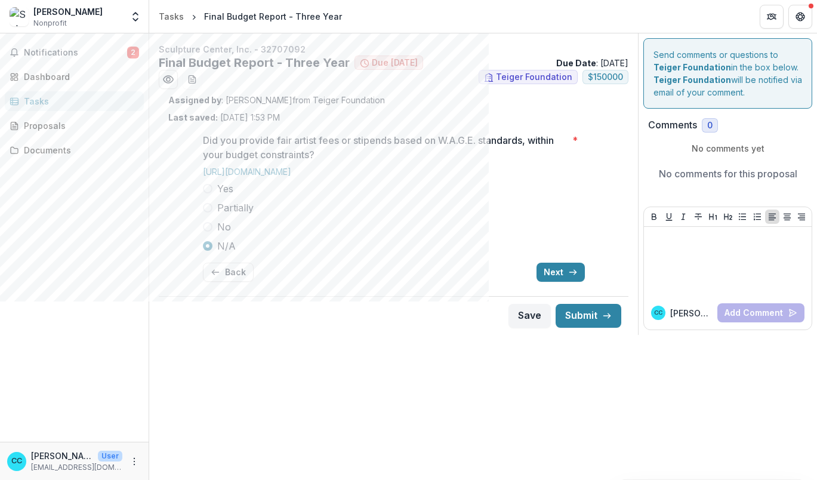
click at [241, 209] on span "Partially" at bounding box center [235, 208] width 36 height 14
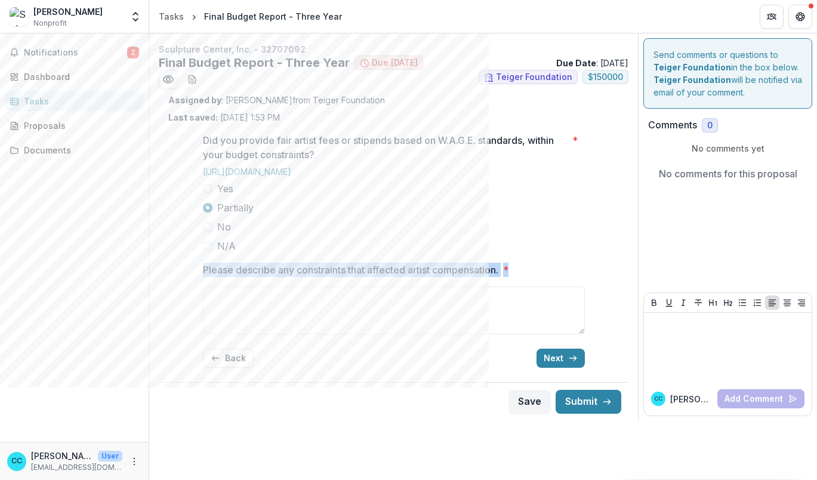
drag, startPoint x: 195, startPoint y: 266, endPoint x: 588, endPoint y: 275, distance: 392.8
click at [588, 275] on div "Did you provide fair artist fees or stipends based on W.A.G.E. standards, withi…" at bounding box center [393, 251] width 401 height 254
click at [316, 393] on div "Save Submit" at bounding box center [394, 401] width 470 height 39
click at [263, 327] on textarea "Please describe any constraints that affected artist compensation. *" at bounding box center [394, 310] width 382 height 48
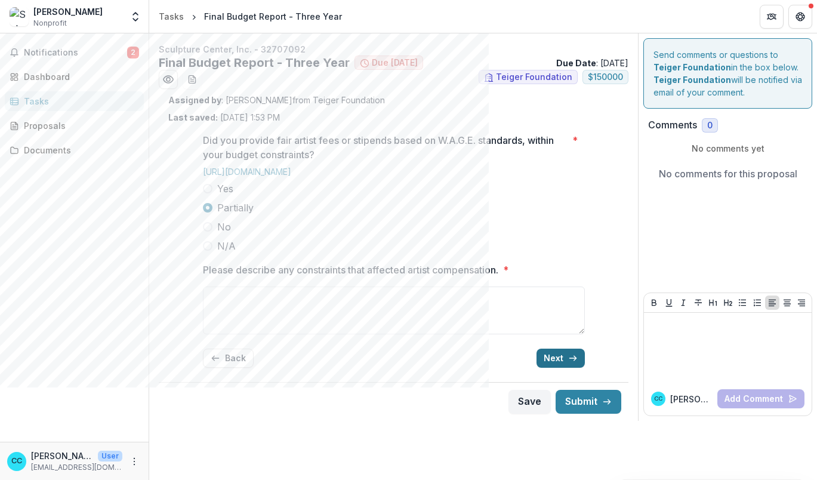
click at [561, 360] on div "Did you provide fair artist fees or stipends based on W.A.G.E. standards, withi…" at bounding box center [394, 251] width 382 height 254
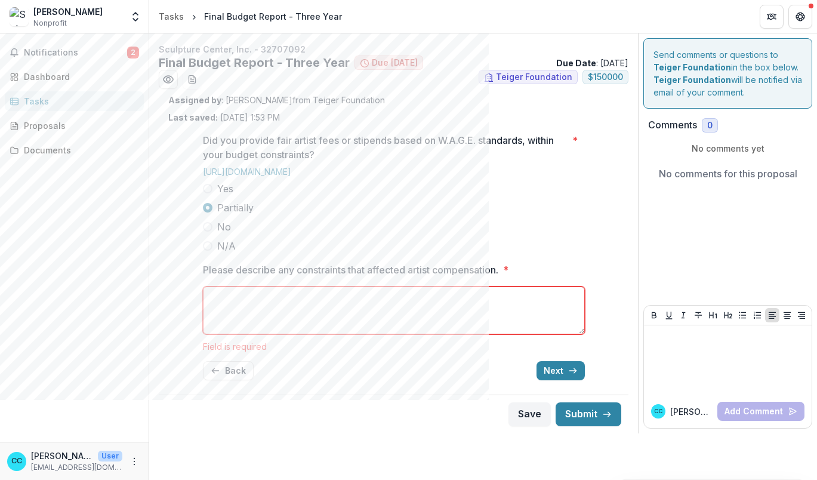
click at [214, 191] on label "Yes" at bounding box center [394, 188] width 382 height 14
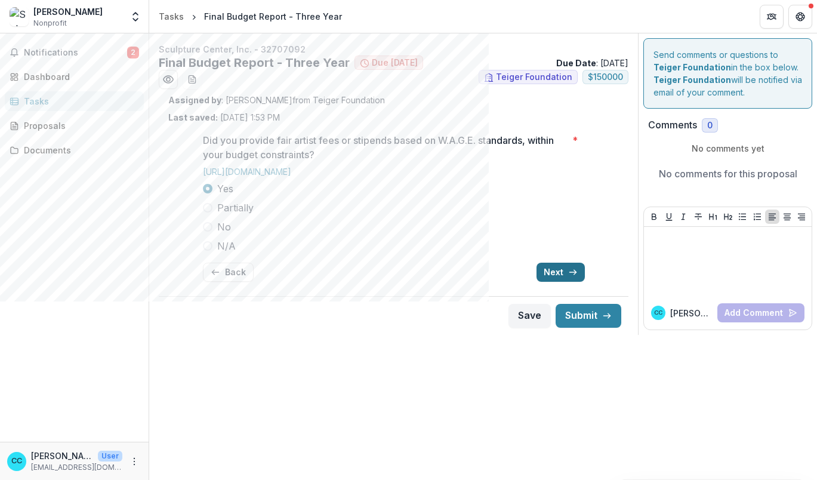
click at [553, 272] on button "Next" at bounding box center [561, 272] width 48 height 19
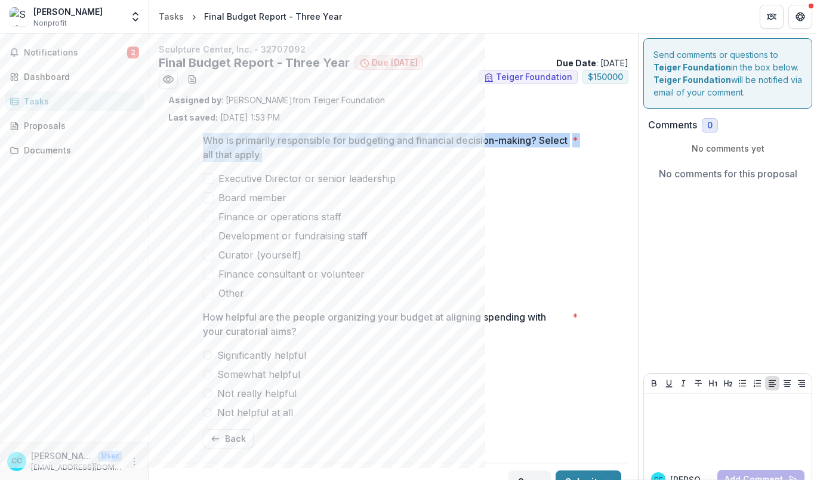
drag, startPoint x: 263, startPoint y: 141, endPoint x: 323, endPoint y: 218, distance: 96.9
click at [323, 218] on div "Who is primarily responsible for budgeting and financial decision-making? Selec…" at bounding box center [393, 291] width 401 height 334
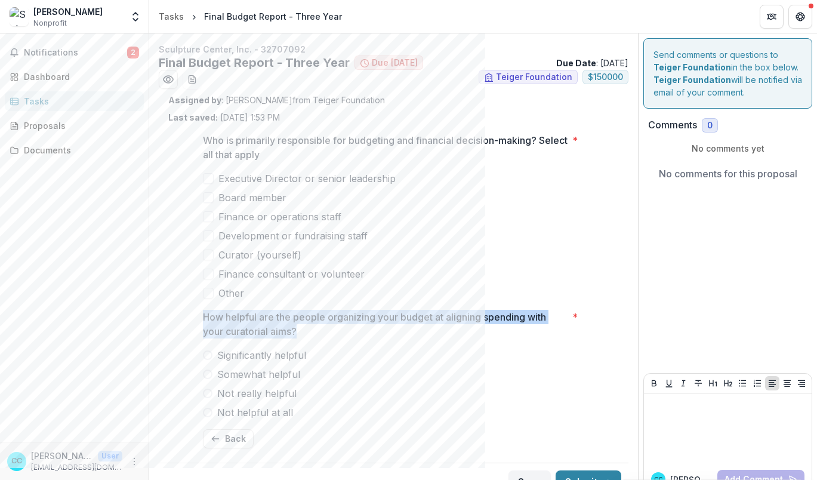
drag, startPoint x: 312, startPoint y: 333, endPoint x: 198, endPoint y: 316, distance: 115.8
click at [198, 316] on div "Who is primarily responsible for budgeting and financial decision-making? Selec…" at bounding box center [393, 291] width 401 height 334
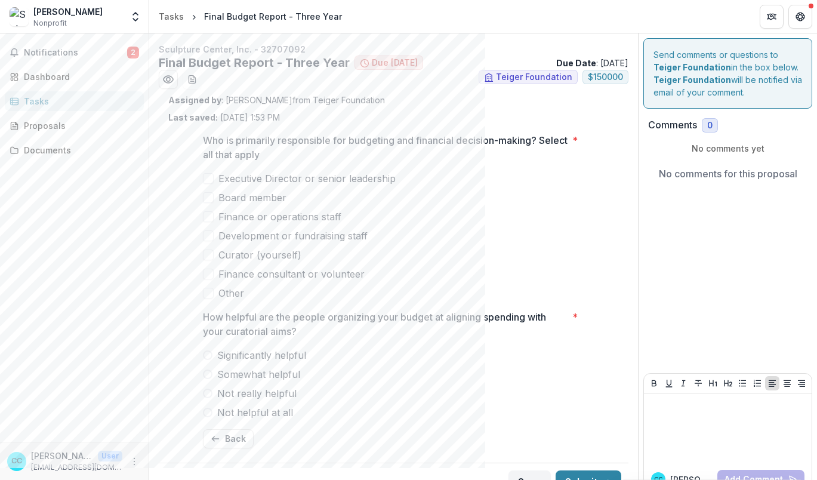
click at [432, 387] on label "Not really helpful" at bounding box center [394, 393] width 382 height 14
click at [286, 375] on span "Somewhat helpful" at bounding box center [258, 374] width 83 height 14
click at [292, 351] on span "Significantly helpful" at bounding box center [261, 355] width 89 height 14
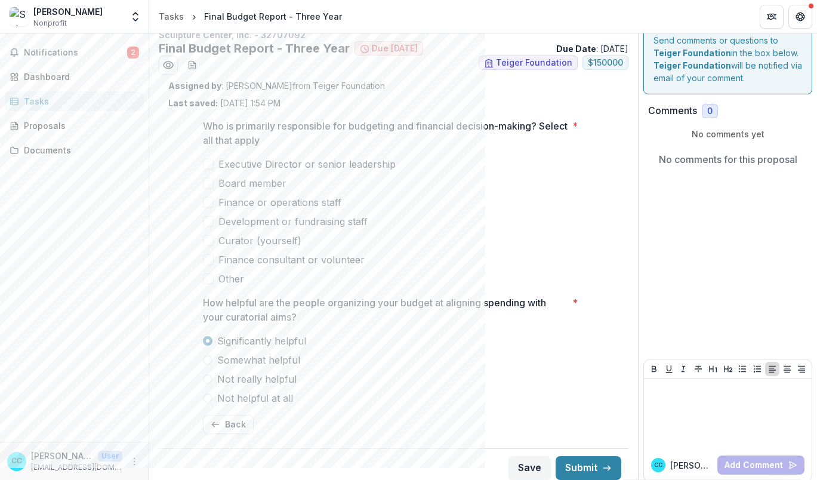
scroll to position [21, 0]
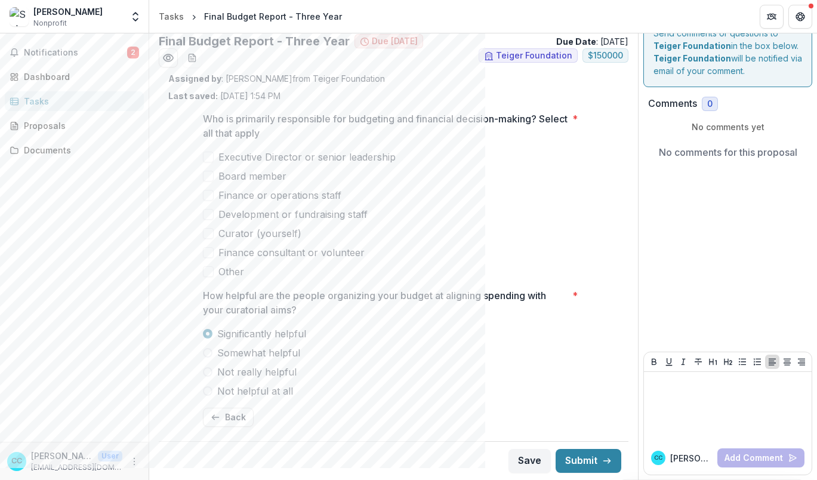
click at [204, 158] on span at bounding box center [208, 157] width 11 height 11
click at [205, 175] on span at bounding box center [208, 176] width 11 height 11
click at [212, 198] on label "Finance or operations staff" at bounding box center [394, 195] width 382 height 14
click at [218, 215] on span "Development or fundraising staff" at bounding box center [292, 214] width 149 height 14
click at [210, 236] on span at bounding box center [208, 233] width 11 height 11
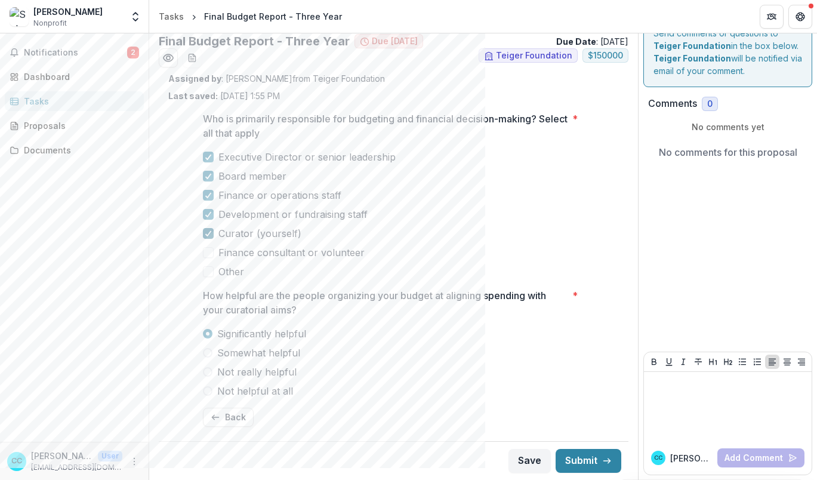
click at [203, 236] on span at bounding box center [208, 233] width 11 height 11
drag, startPoint x: 402, startPoint y: 246, endPoint x: 390, endPoint y: 253, distance: 14.4
click at [402, 246] on label "Finance consultant or volunteer" at bounding box center [394, 252] width 382 height 14
